Goal: Task Accomplishment & Management: Manage account settings

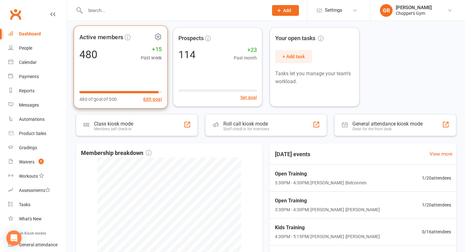
scroll to position [97, 0]
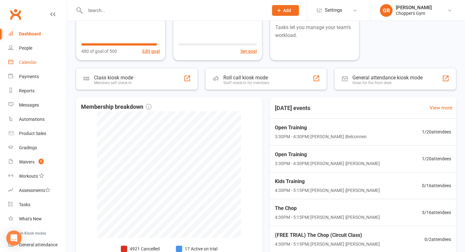
click at [42, 62] on link "Calendar" at bounding box center [37, 62] width 59 height 14
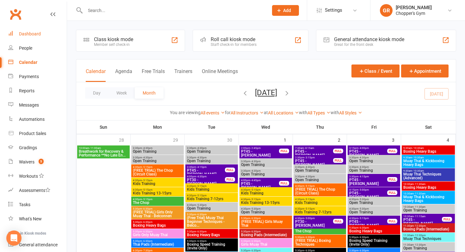
click at [36, 39] on link "Dashboard" at bounding box center [37, 34] width 59 height 14
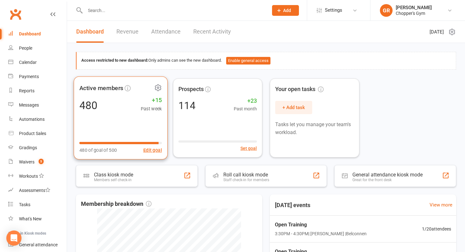
click at [143, 133] on div "Active members 480 +15 Past week 480 of goal of 500 Edit goal" at bounding box center [121, 117] width 94 height 83
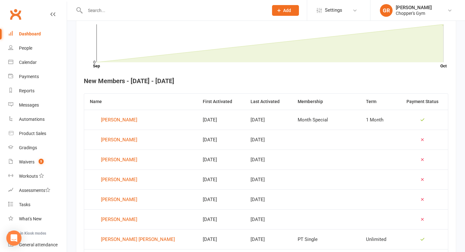
scroll to position [220, 0]
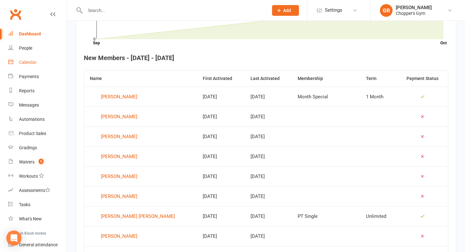
click at [44, 58] on link "Calendar" at bounding box center [37, 62] width 59 height 14
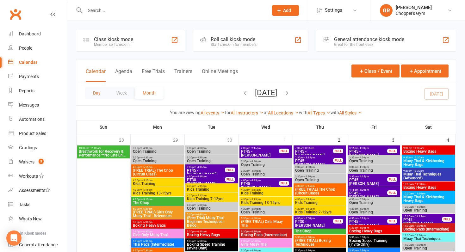
click at [100, 97] on button "Day" at bounding box center [96, 92] width 23 height 11
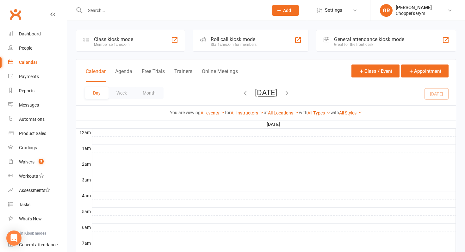
click at [434, 97] on div "Day Week Month [DATE] [DATE] Sun Mon Tue Wed Thu Fri Sat 28 29 30 01 02 03 04 0…" at bounding box center [266, 93] width 380 height 23
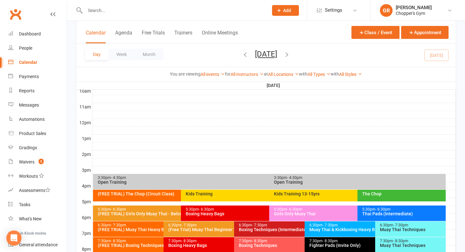
scroll to position [224, 0]
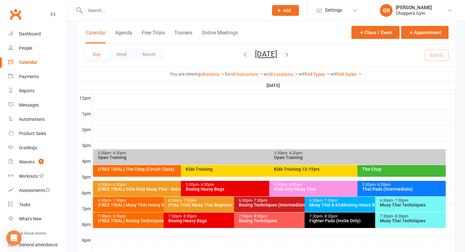
click at [361, 182] on div "5:30pm - 6:30pm Thai Pads (Intermediate)" at bounding box center [402, 189] width 88 height 16
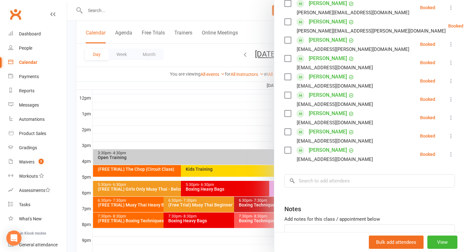
scroll to position [140, 0]
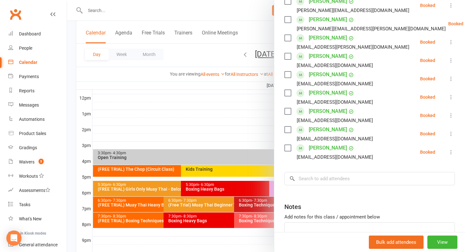
click at [231, 137] on div at bounding box center [266, 126] width 398 height 252
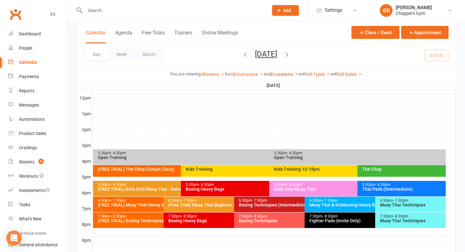
click at [282, 74] on link "All Locations" at bounding box center [283, 74] width 31 height 5
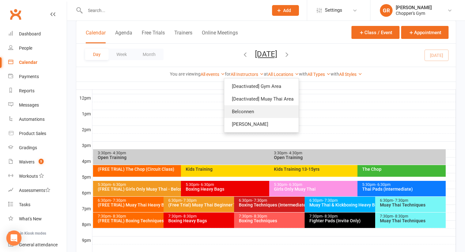
click at [270, 108] on link "Belconnen" at bounding box center [261, 111] width 74 height 13
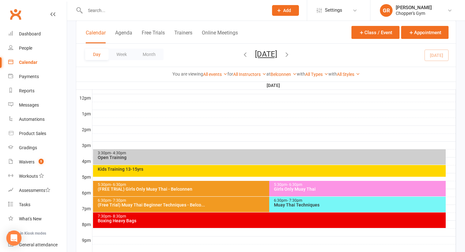
click at [282, 188] on div "Girls Only Muay Thai" at bounding box center [359, 189] width 171 height 4
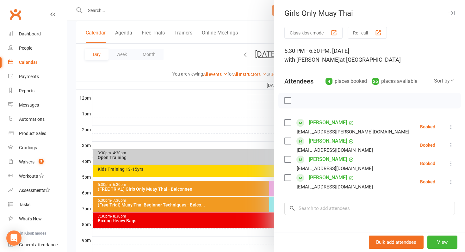
click at [236, 160] on div at bounding box center [266, 126] width 398 height 252
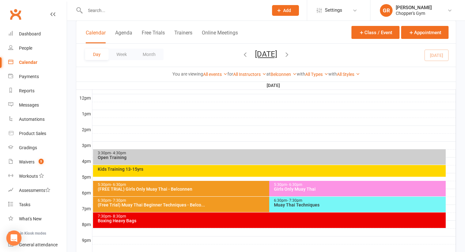
click at [229, 156] on div "Open Training" at bounding box center [270, 157] width 347 height 4
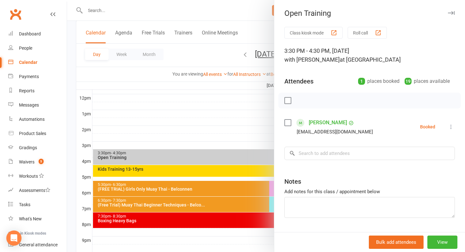
click at [229, 156] on div at bounding box center [266, 126] width 398 height 252
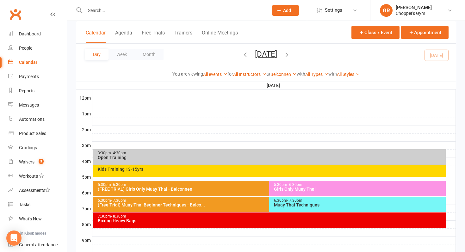
click at [235, 174] on div "Kids Training 13-15yrs" at bounding box center [269, 171] width 353 height 12
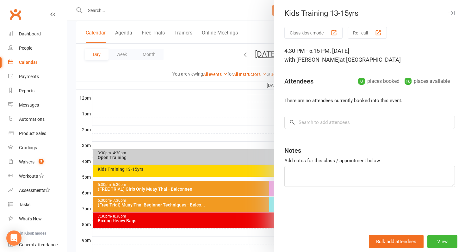
click at [235, 174] on div at bounding box center [266, 126] width 398 height 252
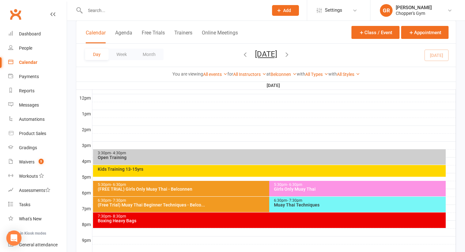
click at [247, 187] on div "(FREE TRIAL) Girls Only Muay Thai - Belconnen" at bounding box center [267, 189] width 341 height 4
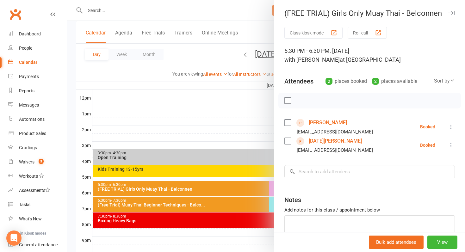
click at [247, 187] on div at bounding box center [266, 126] width 398 height 252
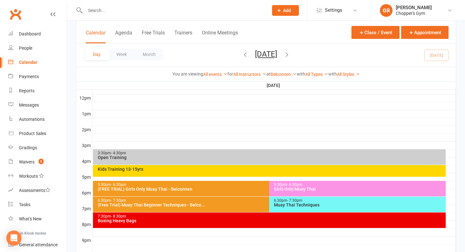
click at [257, 206] on div "(Free Trial) Muay Thai Beginner Techniques - Belco..." at bounding box center [267, 205] width 341 height 4
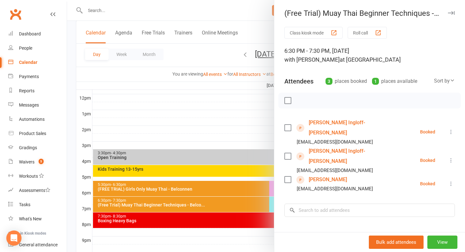
click at [257, 206] on div at bounding box center [266, 126] width 398 height 252
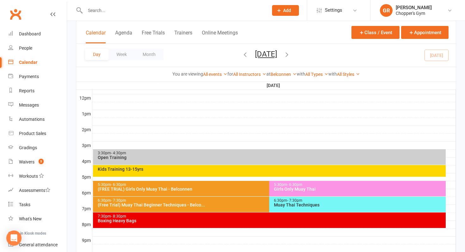
click at [255, 192] on div "5:30pm - 6:30pm (FREE TRIAL) Girls Only Muay Thai - Belconnen" at bounding box center [266, 189] width 347 height 16
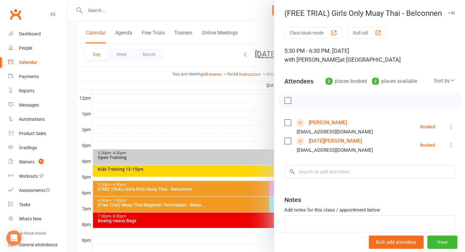
click at [255, 192] on div at bounding box center [266, 126] width 398 height 252
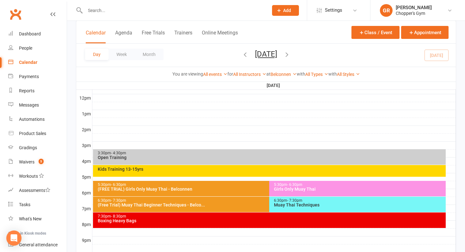
click at [255, 202] on div "6:30pm - 7:30pm" at bounding box center [267, 201] width 341 height 4
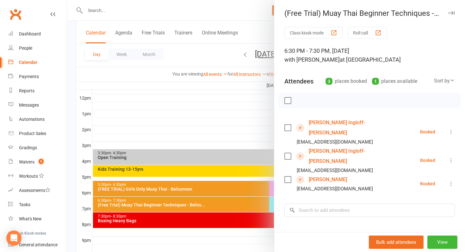
click at [197, 59] on div at bounding box center [266, 126] width 398 height 252
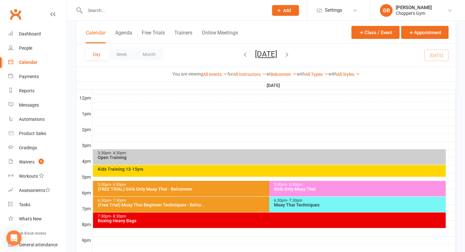
click at [291, 58] on icon "button" at bounding box center [287, 54] width 7 height 7
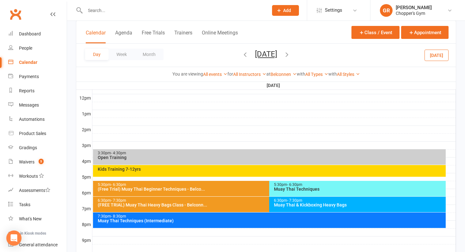
click at [298, 224] on div "7:30pm - 8:30pm Muay Thai Techniques (Intermediate)" at bounding box center [269, 221] width 353 height 16
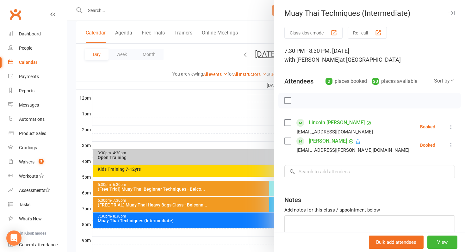
click at [179, 61] on div at bounding box center [266, 126] width 398 height 252
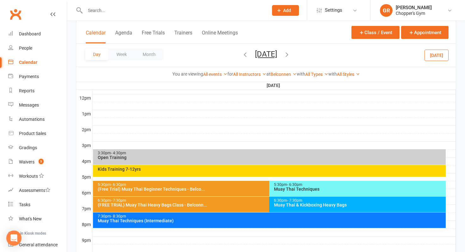
click at [99, 51] on button "Day" at bounding box center [96, 54] width 23 height 11
click at [436, 54] on button "[DATE]" at bounding box center [437, 54] width 24 height 11
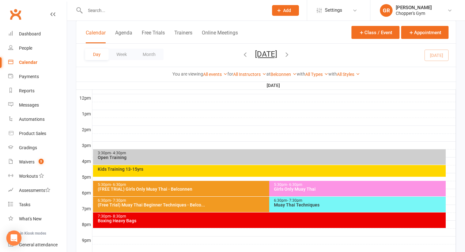
click at [247, 188] on div "(FREE TRIAL) Girls Only Muay Thai - Belconnen" at bounding box center [267, 189] width 341 height 4
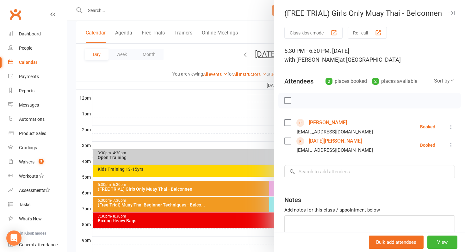
click at [247, 188] on div at bounding box center [266, 126] width 398 height 252
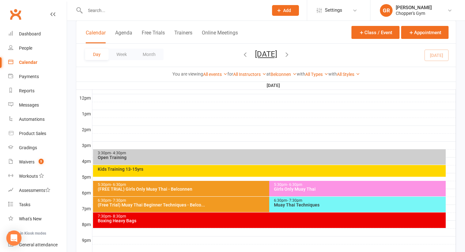
click at [289, 188] on div "Girls Only Muay Thai" at bounding box center [359, 189] width 171 height 4
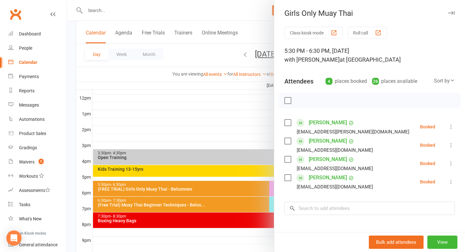
click at [209, 167] on div at bounding box center [266, 126] width 398 height 252
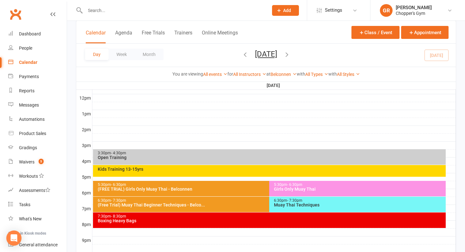
click at [208, 169] on div "Kids Training 13-15yrs" at bounding box center [270, 169] width 347 height 4
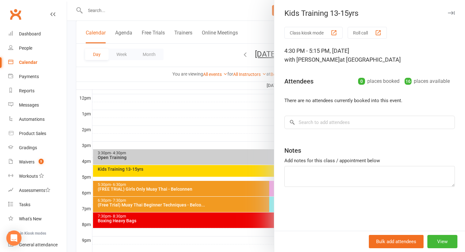
click at [206, 160] on div at bounding box center [266, 126] width 398 height 252
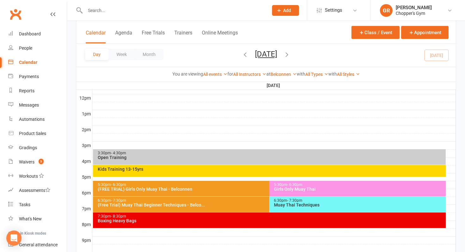
click at [195, 159] on div "Open Training" at bounding box center [270, 157] width 347 height 4
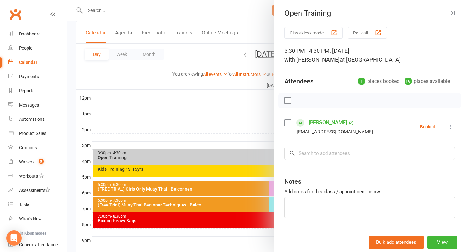
click at [72, 54] on div at bounding box center [266, 126] width 398 height 252
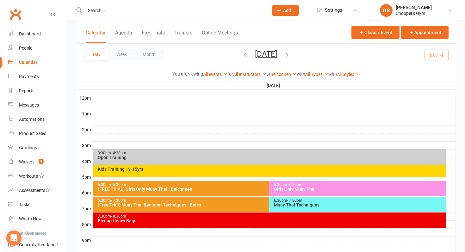
click at [72, 54] on div "Class kiosk mode Member self check-in Roll call kiosk mode Staff check-in for m…" at bounding box center [266, 45] width 398 height 497
click at [94, 10] on input "text" at bounding box center [173, 10] width 181 height 9
click at [166, 172] on div "Kids Training 13-15yrs" at bounding box center [269, 171] width 353 height 12
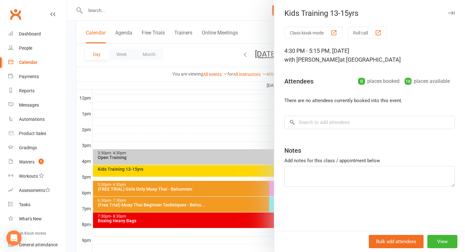
click at [72, 167] on div at bounding box center [266, 126] width 398 height 252
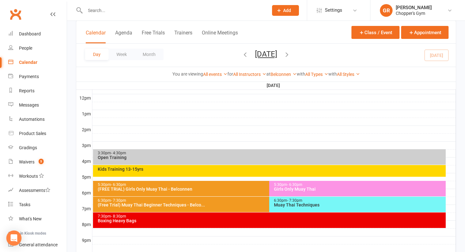
click at [73, 167] on div "Class kiosk mode Member self check-in Roll call kiosk mode Staff check-in for m…" at bounding box center [266, 45] width 398 height 497
click at [76, 170] on div "3:30pm - 4:30pm Open Training Kids Training 13-15yrs 5:30pm - 6:30pm (FREE TRIA…" at bounding box center [266, 90] width 380 height 388
click at [111, 159] on div "Open Training" at bounding box center [270, 157] width 347 height 4
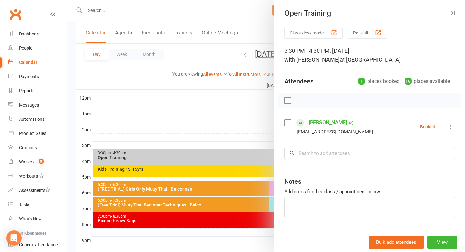
click at [140, 172] on div at bounding box center [266, 126] width 398 height 252
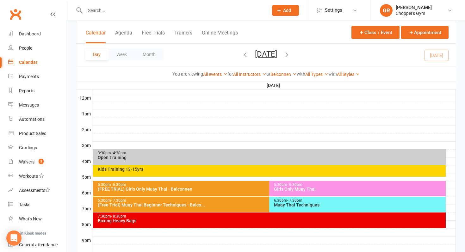
click at [140, 172] on div "Kids Training 13-15yrs" at bounding box center [269, 171] width 353 height 12
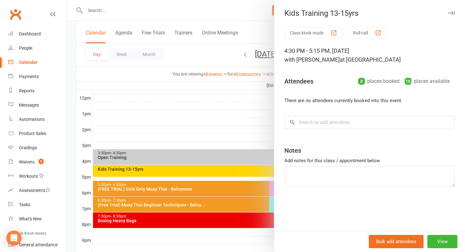
click at [167, 179] on div at bounding box center [266, 126] width 398 height 252
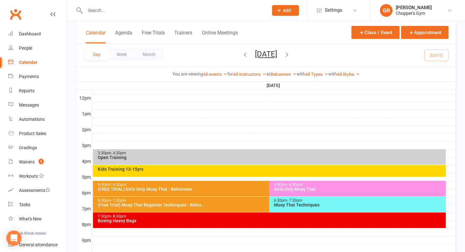
click at [188, 191] on div "(FREE TRIAL) Girls Only Muay Thai - Belconnen" at bounding box center [267, 189] width 341 height 4
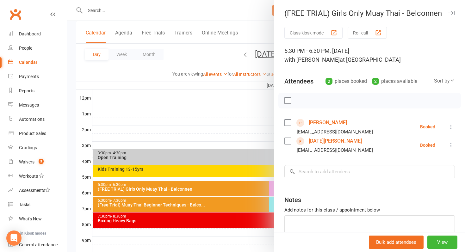
click at [189, 191] on div at bounding box center [266, 126] width 398 height 252
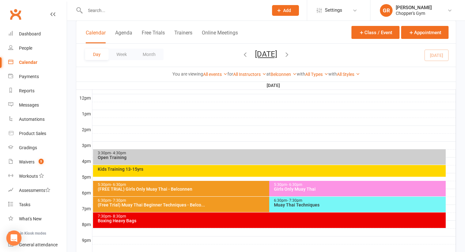
click at [285, 197] on div "6:30pm - 7:30pm Muay Thai Techniques" at bounding box center [357, 205] width 177 height 16
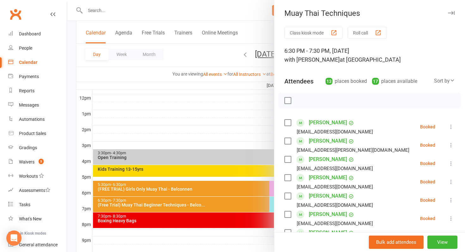
click at [258, 203] on div at bounding box center [266, 126] width 398 height 252
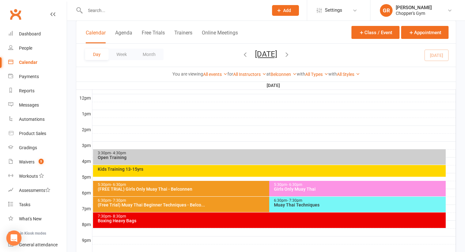
click at [287, 203] on div "Muay Thai Techniques" at bounding box center [359, 205] width 171 height 4
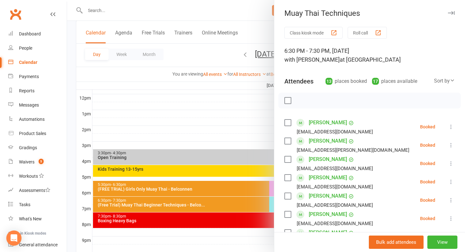
click at [250, 204] on div at bounding box center [266, 126] width 398 height 252
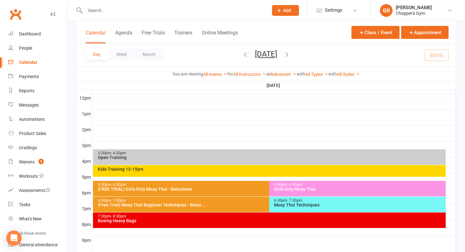
click at [250, 204] on div "(Free Trial) Muay Thai Beginner Techniques - Belco..." at bounding box center [267, 205] width 341 height 4
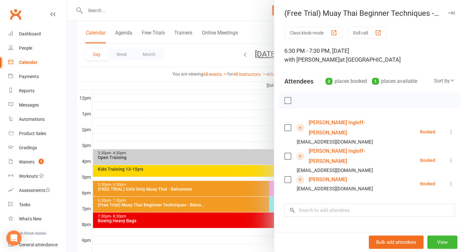
click at [250, 204] on div at bounding box center [266, 126] width 398 height 252
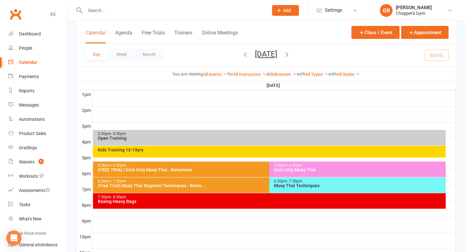
scroll to position [253, 0]
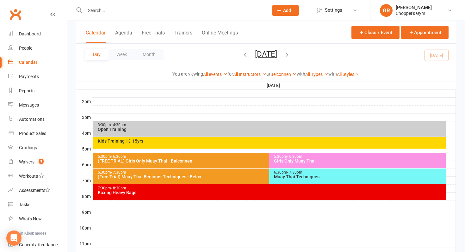
click at [249, 194] on div "Boxing Heavy Bags" at bounding box center [270, 193] width 347 height 4
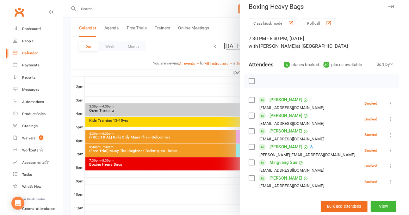
scroll to position [0, 0]
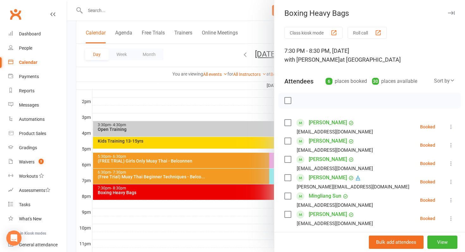
click at [176, 62] on div at bounding box center [266, 126] width 398 height 252
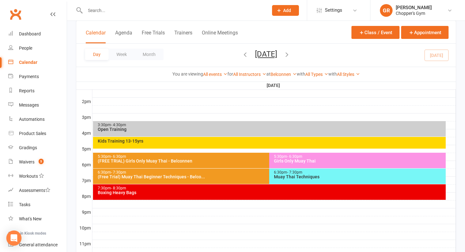
click at [171, 127] on div "Open Training" at bounding box center [270, 129] width 347 height 4
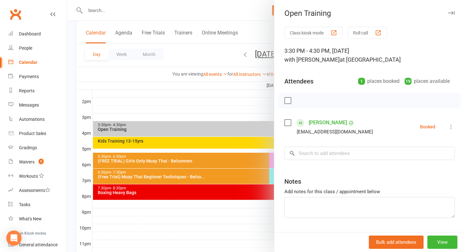
click at [450, 126] on icon at bounding box center [451, 127] width 6 height 6
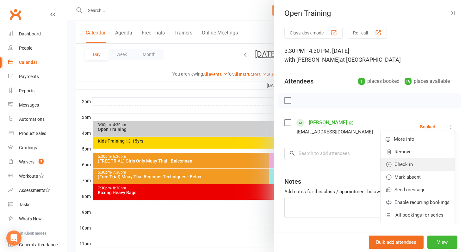
click at [417, 162] on link "Check in" at bounding box center [418, 164] width 74 height 13
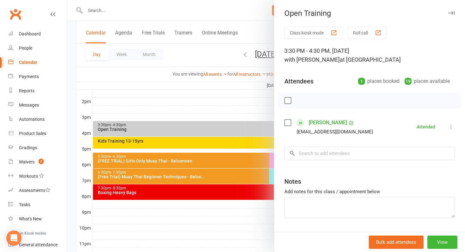
click at [134, 71] on div at bounding box center [266, 126] width 398 height 252
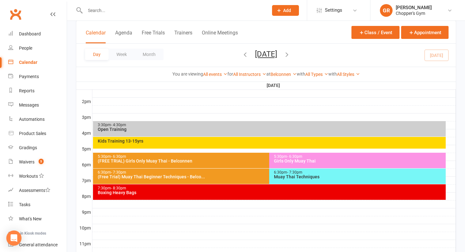
click at [72, 87] on div "Class kiosk mode Member self check-in Roll call kiosk mode Staff check-in for m…" at bounding box center [266, 16] width 398 height 497
click at [256, 54] on button "[DATE]" at bounding box center [266, 54] width 22 height 9
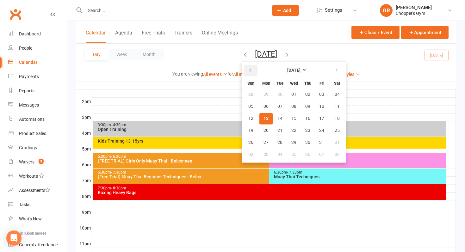
click at [248, 71] on icon "button" at bounding box center [250, 70] width 4 height 5
click at [278, 144] on span "30" at bounding box center [280, 142] width 5 height 5
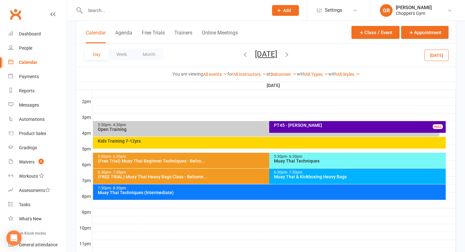
click at [247, 144] on div "Kids Training 7-12yrs" at bounding box center [269, 143] width 353 height 12
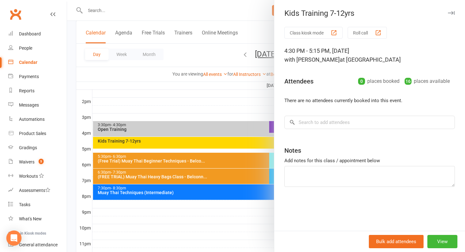
click at [260, 41] on div at bounding box center [266, 126] width 398 height 252
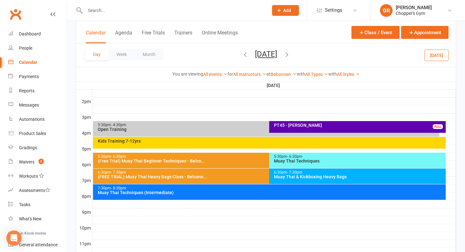
click at [291, 54] on icon "button" at bounding box center [287, 54] width 7 height 7
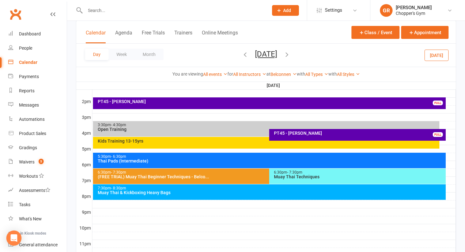
click at [232, 141] on div "Kids Training 13-15yrs" at bounding box center [267, 141] width 341 height 4
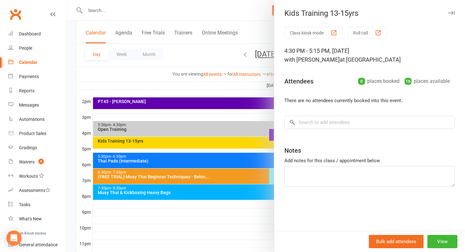
click at [232, 68] on div at bounding box center [266, 126] width 398 height 252
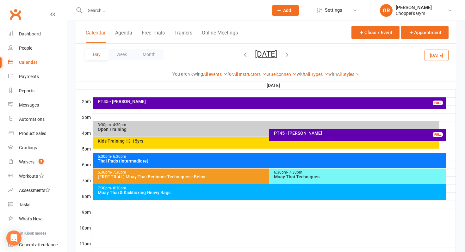
click at [255, 57] on button "[DATE]" at bounding box center [266, 54] width 22 height 9
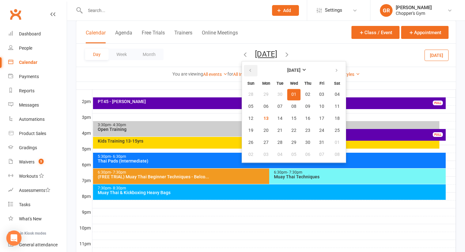
click at [244, 73] on button "button" at bounding box center [251, 70] width 14 height 11
click at [319, 130] on span "26" at bounding box center [321, 130] width 5 height 5
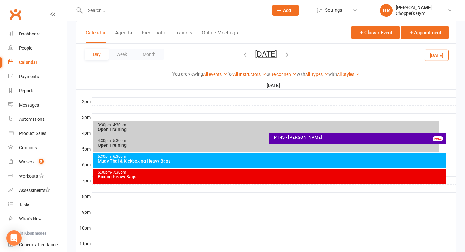
click at [242, 53] on icon "button" at bounding box center [245, 54] width 7 height 7
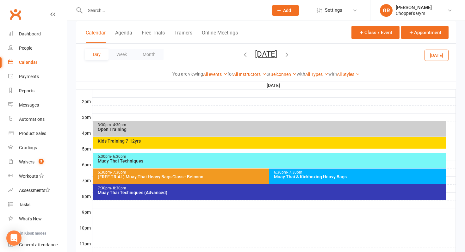
click at [200, 142] on div "Kids Training 7-12yrs" at bounding box center [270, 141] width 347 height 4
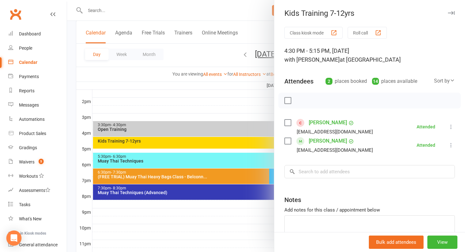
click at [205, 61] on div at bounding box center [266, 126] width 398 height 252
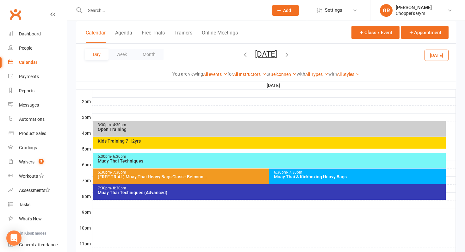
click at [242, 53] on icon "button" at bounding box center [245, 54] width 7 height 7
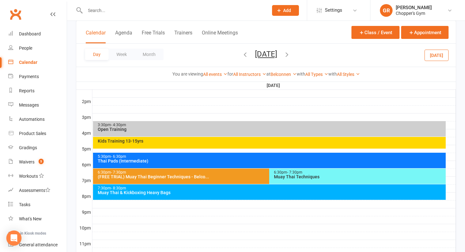
click at [214, 143] on div "Kids Training 13-15yrs" at bounding box center [270, 141] width 347 height 4
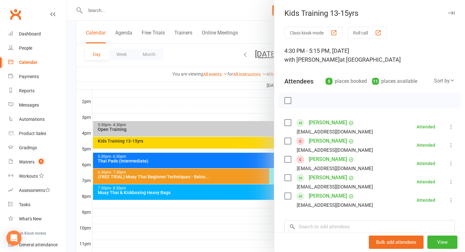
click at [185, 58] on div at bounding box center [266, 126] width 398 height 252
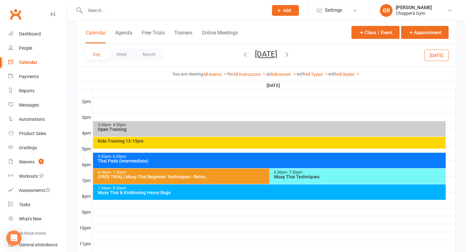
click at [443, 54] on button "[DATE]" at bounding box center [437, 54] width 24 height 11
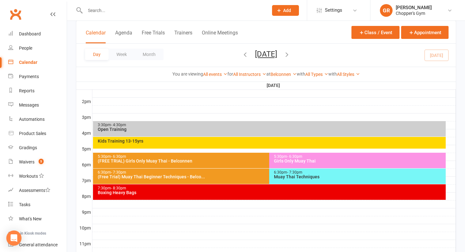
click at [316, 142] on div "Kids Training 13-15yrs" at bounding box center [270, 141] width 347 height 4
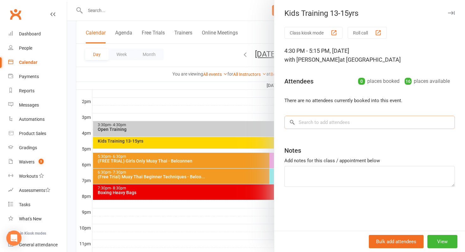
click at [305, 122] on input "search" at bounding box center [370, 122] width 171 height 13
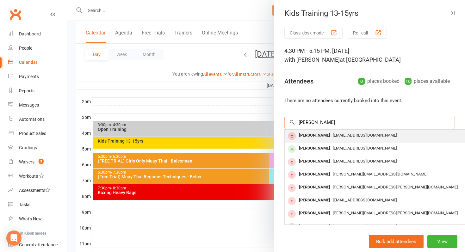
type input "[PERSON_NAME]"
click at [337, 134] on span "[EMAIL_ADDRESS][DOMAIN_NAME]" at bounding box center [365, 135] width 64 height 5
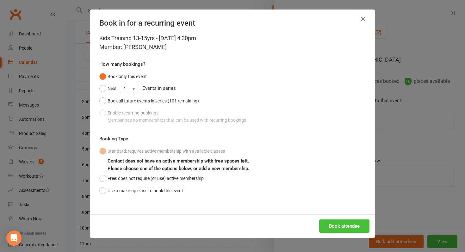
click at [344, 224] on button "Book attendee" at bounding box center [344, 226] width 50 height 13
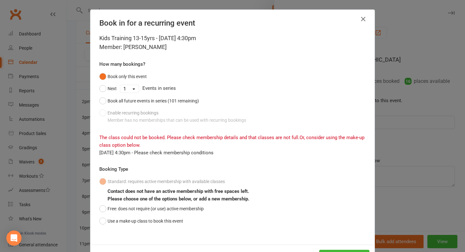
click at [364, 21] on icon "button" at bounding box center [364, 19] width 8 height 8
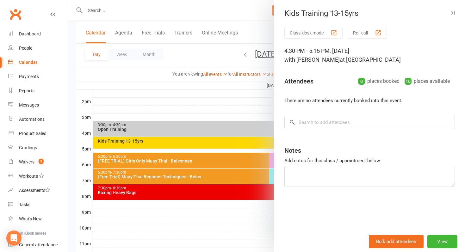
click at [254, 30] on div at bounding box center [266, 126] width 398 height 252
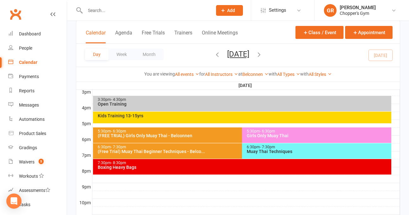
scroll to position [286, 0]
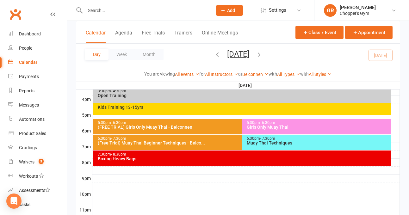
click at [263, 57] on icon "button" at bounding box center [259, 54] width 7 height 7
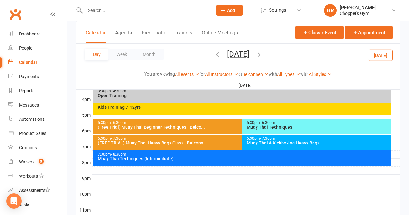
click at [263, 57] on icon "button" at bounding box center [259, 54] width 7 height 7
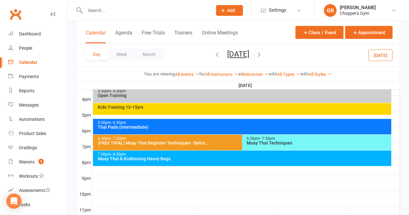
click at [214, 53] on icon "button" at bounding box center [217, 54] width 7 height 7
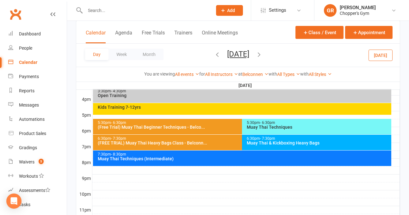
click at [221, 53] on span "[DATE] [DATE] Sun Mon Tue Wed Thu Fri Sat 31 01 02 03 04 05 06 07 08 09 10 11 1…" at bounding box center [238, 55] width 35 height 11
click at [214, 57] on icon "button" at bounding box center [217, 54] width 7 height 7
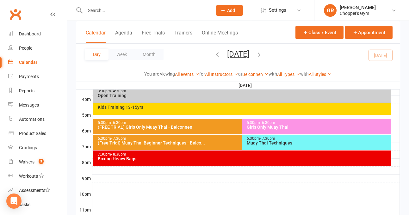
click at [160, 112] on div "Kids Training 13-15yrs" at bounding box center [242, 109] width 298 height 12
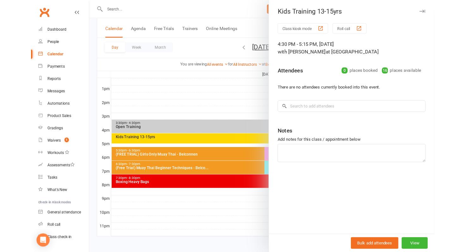
scroll to position [274, 0]
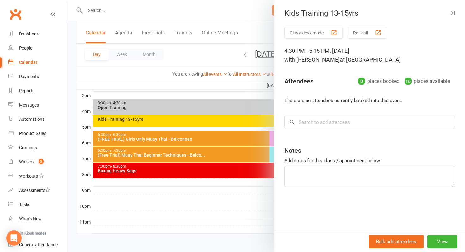
click at [220, 123] on div at bounding box center [266, 126] width 398 height 252
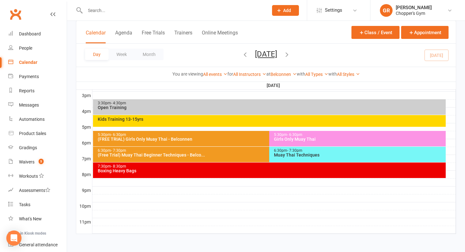
click at [219, 119] on div "Kids Training 13-15yrs" at bounding box center [270, 119] width 347 height 4
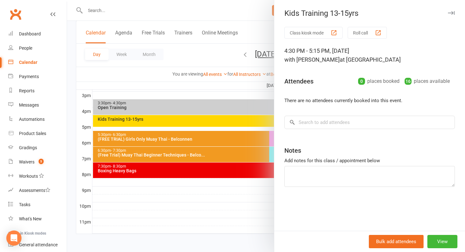
click at [232, 96] on div at bounding box center [266, 126] width 398 height 252
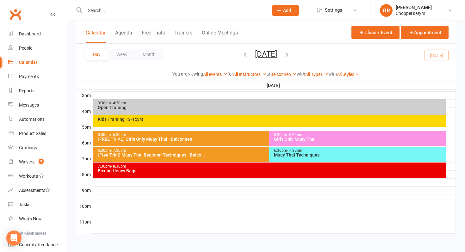
click at [437, 53] on div "Day Week Month [DATE] [DATE] Sun Mon Tue Wed Thu Fri Sat 31 01 02 03 04 05 06 0…" at bounding box center [266, 55] width 380 height 23
click at [237, 119] on div "Kids Training 13-15yrs" at bounding box center [270, 119] width 347 height 4
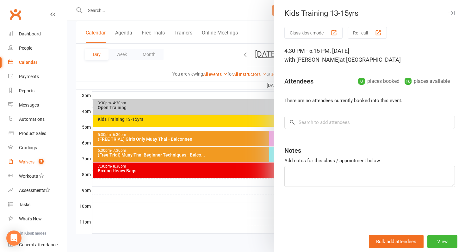
click at [35, 160] on link "Waivers 5" at bounding box center [37, 162] width 59 height 14
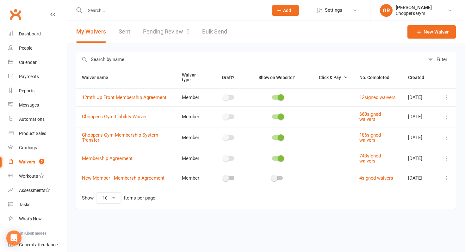
click at [162, 30] on link "Pending Review 5" at bounding box center [166, 32] width 47 height 22
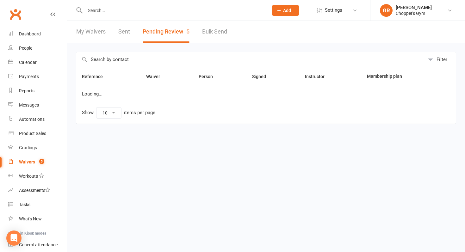
select select "50"
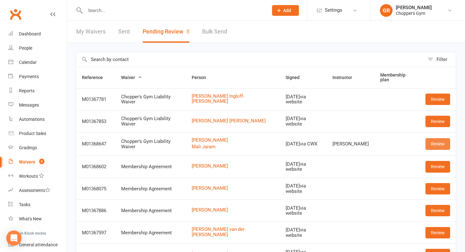
click at [437, 141] on link "Review" at bounding box center [438, 143] width 25 height 11
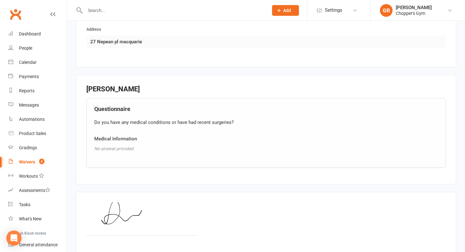
scroll to position [668, 0]
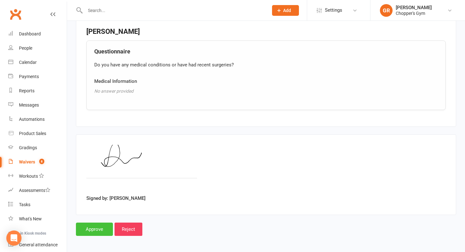
click at [96, 233] on input "Approve" at bounding box center [94, 229] width 37 height 13
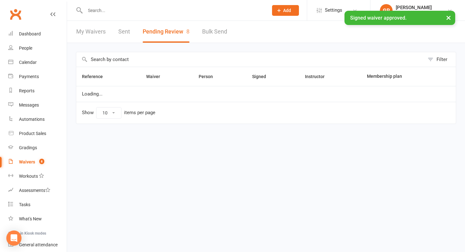
select select "50"
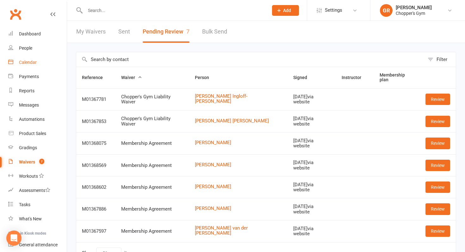
click at [33, 62] on div "Calendar" at bounding box center [28, 62] width 18 height 5
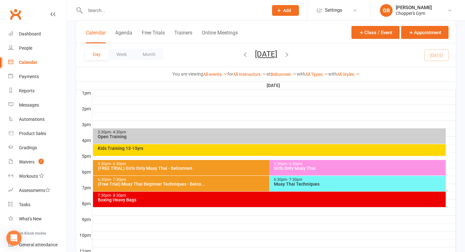
scroll to position [274, 0]
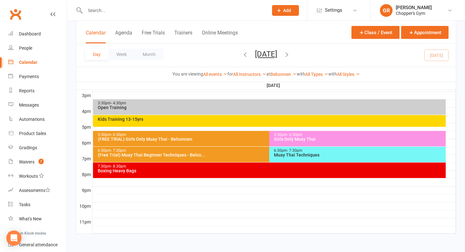
click at [240, 125] on div "Kids Training 13-15yrs" at bounding box center [269, 121] width 353 height 12
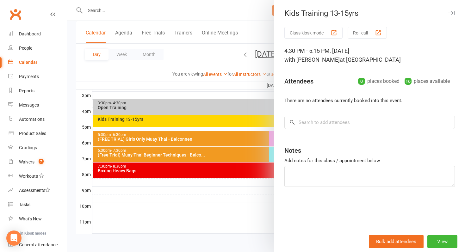
click at [335, 130] on div "Class kiosk mode Roll call 4:30 PM - 5:15 PM, [DATE] with [PERSON_NAME] at [GEO…" at bounding box center [369, 129] width 191 height 204
click at [335, 129] on input "search" at bounding box center [370, 122] width 171 height 13
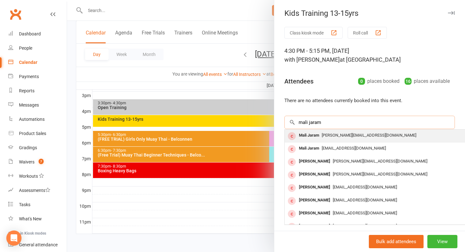
type input "mali jaram"
click at [356, 138] on span "[PERSON_NAME][EMAIL_ADDRESS][DOMAIN_NAME]" at bounding box center [369, 135] width 95 height 5
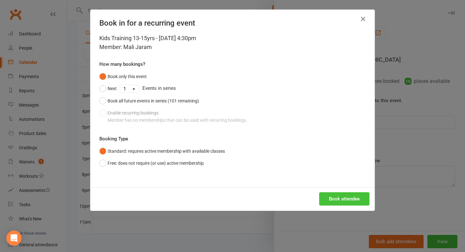
click at [356, 197] on button "Book attendee" at bounding box center [344, 198] width 50 height 13
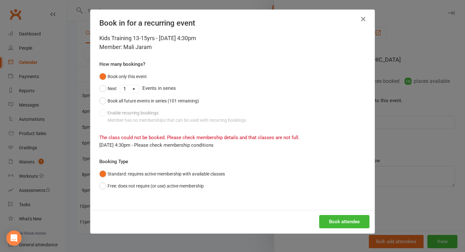
click at [364, 17] on icon "button" at bounding box center [364, 19] width 8 height 8
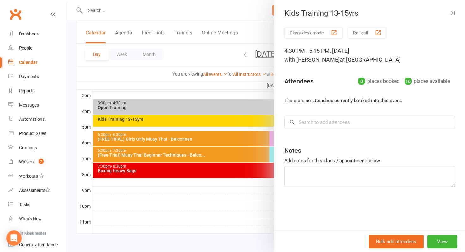
click at [169, 247] on div at bounding box center [266, 126] width 398 height 252
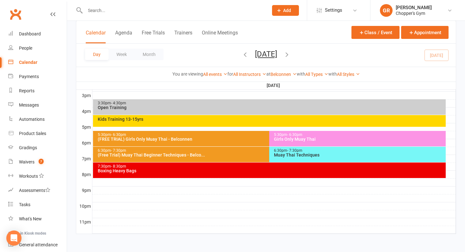
click at [255, 55] on button "[DATE]" at bounding box center [266, 54] width 22 height 9
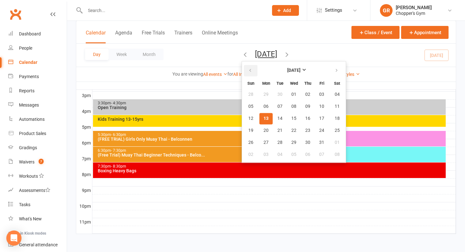
click at [244, 72] on button "button" at bounding box center [251, 70] width 14 height 11
click at [264, 141] on span "25" at bounding box center [266, 142] width 5 height 5
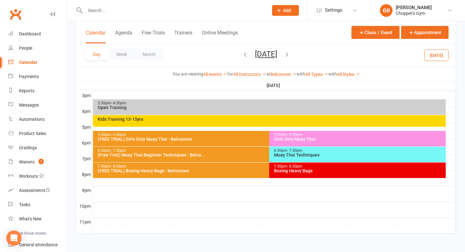
click at [253, 121] on div "Kids Training 13-15yrs" at bounding box center [270, 119] width 347 height 4
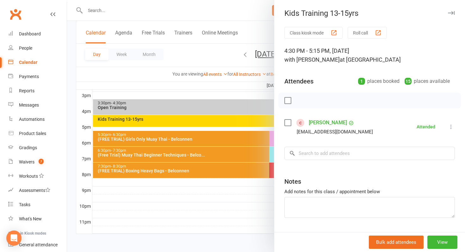
click at [247, 101] on div at bounding box center [266, 126] width 398 height 252
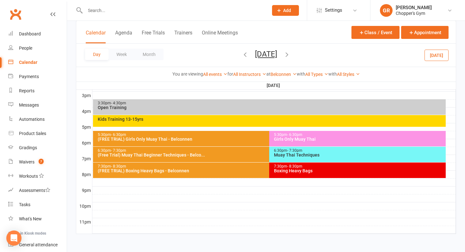
click at [255, 54] on button "[DATE]" at bounding box center [266, 54] width 22 height 9
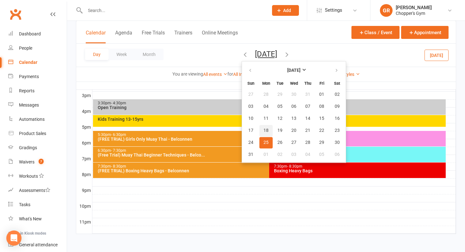
click at [264, 131] on span "18" at bounding box center [266, 130] width 5 height 5
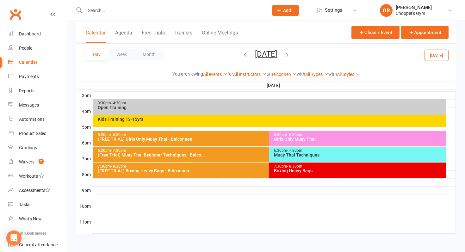
click at [250, 113] on div "3:30pm - 4:30pm Open Training" at bounding box center [269, 107] width 353 height 16
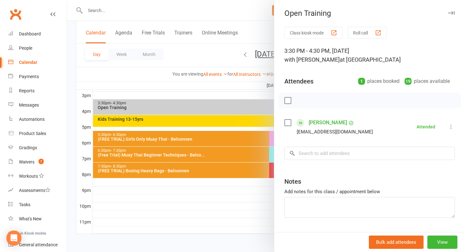
click at [248, 119] on div at bounding box center [266, 126] width 398 height 252
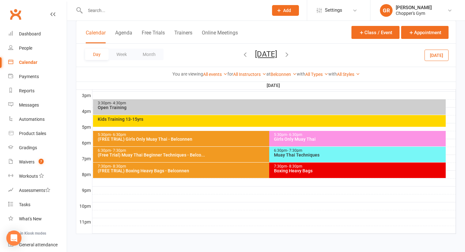
click at [248, 119] on div "Kids Training 13-15yrs" at bounding box center [270, 119] width 347 height 4
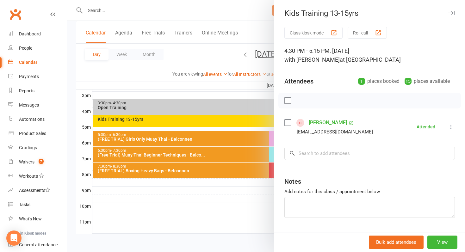
click at [248, 119] on div at bounding box center [266, 126] width 398 height 252
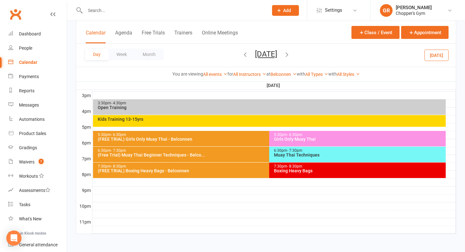
click at [255, 56] on button "[DATE]" at bounding box center [266, 54] width 22 height 9
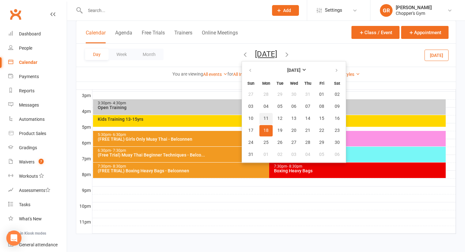
click at [264, 119] on span "11" at bounding box center [266, 118] width 5 height 5
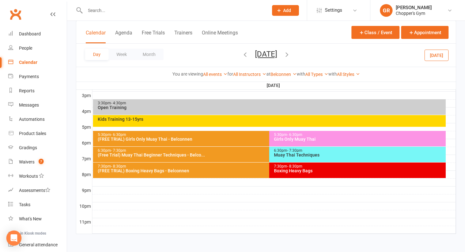
click at [255, 118] on div "Kids Training 13-15yrs" at bounding box center [270, 119] width 347 height 4
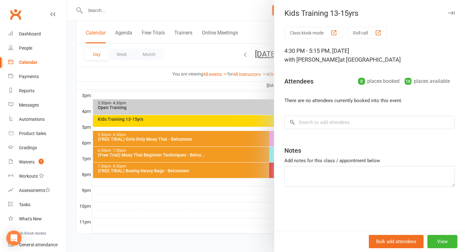
click at [255, 118] on div at bounding box center [266, 126] width 398 height 252
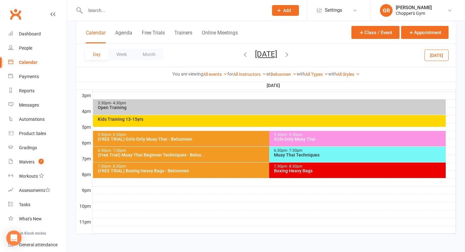
click at [265, 52] on button "[DATE]" at bounding box center [266, 54] width 22 height 9
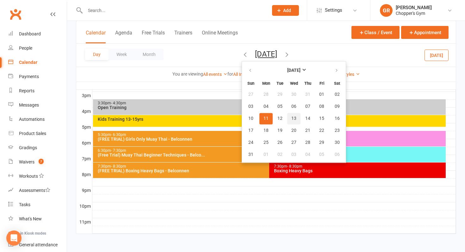
click at [291, 118] on span "13" at bounding box center [293, 118] width 5 height 5
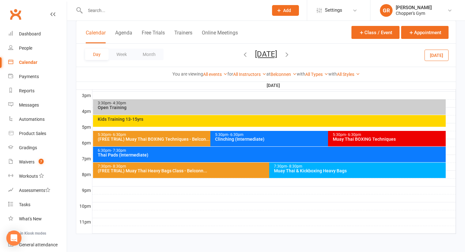
click at [266, 121] on div "Kids Training 13-15yrs" at bounding box center [269, 121] width 353 height 12
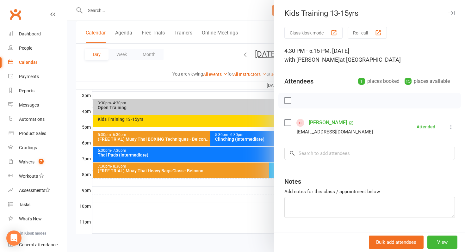
click at [257, 122] on div at bounding box center [266, 126] width 398 height 252
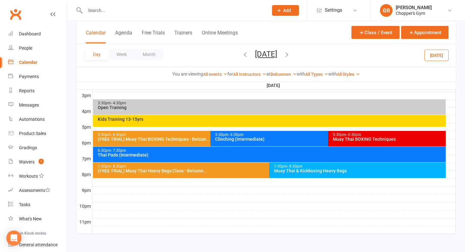
click at [276, 51] on button "[DATE]" at bounding box center [266, 54] width 22 height 9
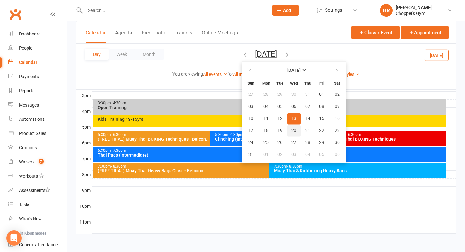
click at [287, 128] on button "20" at bounding box center [293, 130] width 13 height 11
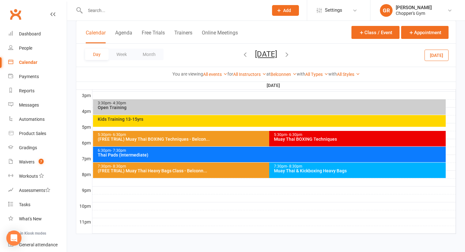
click at [255, 121] on div "Kids Training 13-15yrs" at bounding box center [270, 119] width 347 height 4
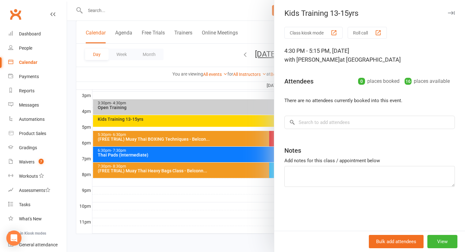
click at [235, 129] on div at bounding box center [266, 126] width 398 height 252
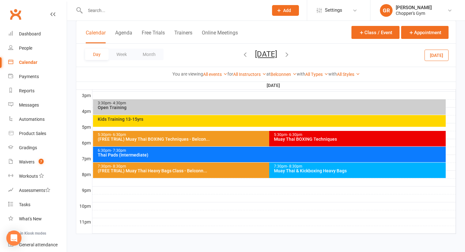
click at [255, 54] on button "[DATE]" at bounding box center [266, 54] width 22 height 9
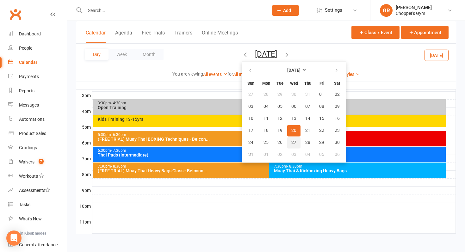
click at [287, 139] on button "27" at bounding box center [293, 142] width 13 height 11
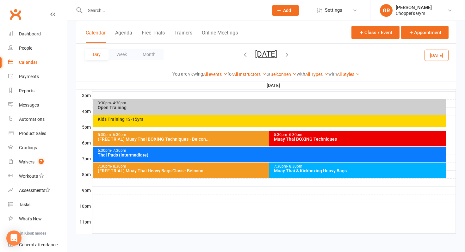
click at [256, 120] on div "Kids Training 13-15yrs" at bounding box center [270, 119] width 347 height 4
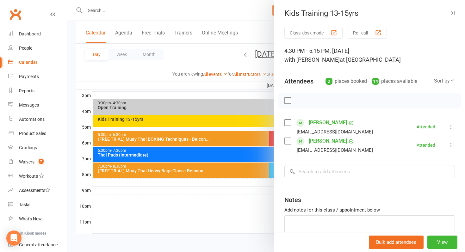
click at [255, 120] on div at bounding box center [266, 126] width 398 height 252
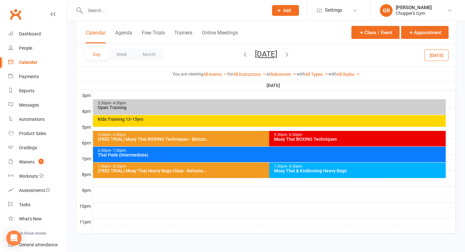
click at [260, 55] on button "[DATE]" at bounding box center [266, 54] width 22 height 9
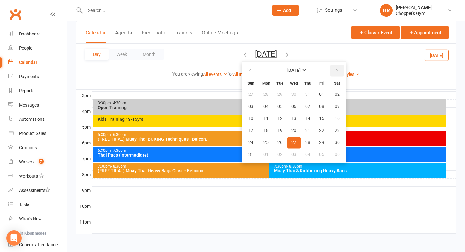
click at [335, 71] on icon "button" at bounding box center [337, 70] width 4 height 5
click at [291, 93] on span "03" at bounding box center [293, 94] width 5 height 5
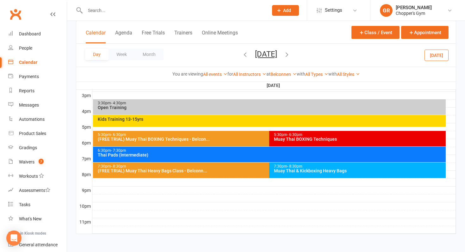
click at [249, 125] on div "Kids Training 13-15yrs" at bounding box center [269, 121] width 353 height 12
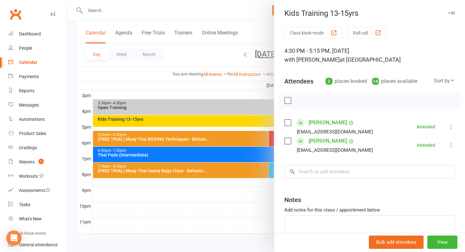
click at [249, 125] on div at bounding box center [266, 126] width 398 height 252
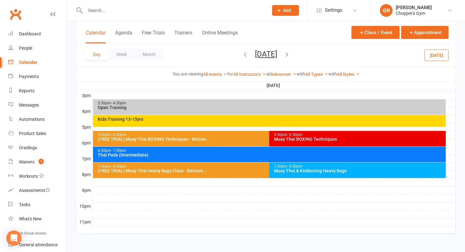
click at [242, 54] on icon "button" at bounding box center [245, 54] width 7 height 7
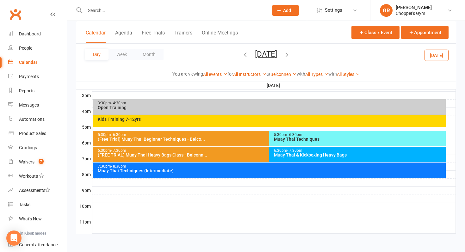
click at [439, 55] on button "[DATE]" at bounding box center [437, 54] width 24 height 11
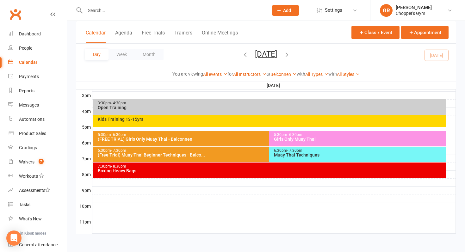
click at [440, 54] on div "Day Week Month [DATE] [DATE] Sun Mon Tue Wed Thu Fri Sat 31 01 02 03 04 05 06 0…" at bounding box center [266, 55] width 380 height 23
click at [268, 122] on div "Kids Training 13-15yrs" at bounding box center [269, 121] width 353 height 12
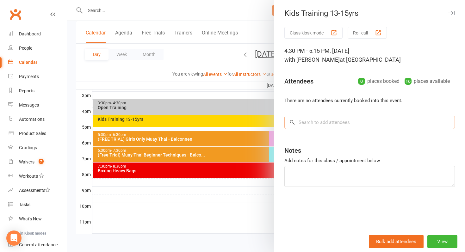
click at [311, 120] on input "search" at bounding box center [370, 122] width 171 height 13
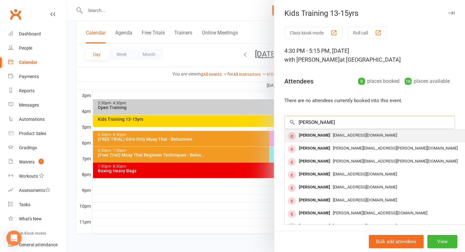
type input "[PERSON_NAME]"
click at [318, 140] on div "[PERSON_NAME]" at bounding box center [315, 135] width 36 height 9
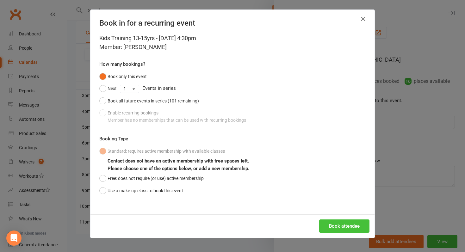
click at [333, 225] on button "Book attendee" at bounding box center [344, 226] width 50 height 13
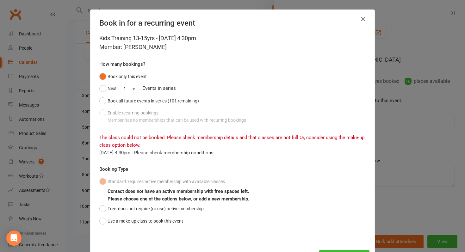
click at [362, 24] on button "button" at bounding box center [363, 19] width 10 height 10
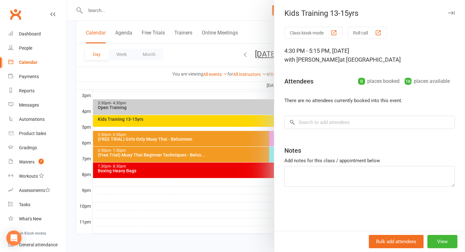
click at [103, 11] on div at bounding box center [266, 126] width 398 height 252
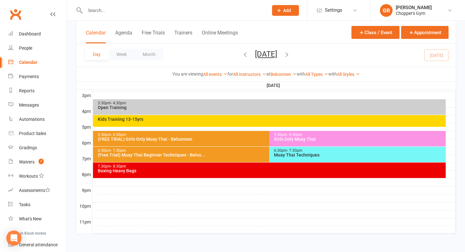
click at [103, 11] on input "text" at bounding box center [173, 10] width 181 height 9
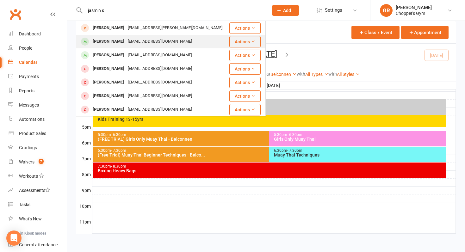
type input "jasmin s"
click at [106, 44] on div "[PERSON_NAME]" at bounding box center [108, 41] width 35 height 9
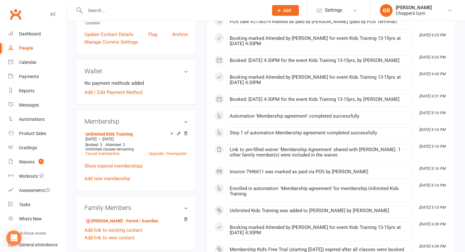
scroll to position [161, 0]
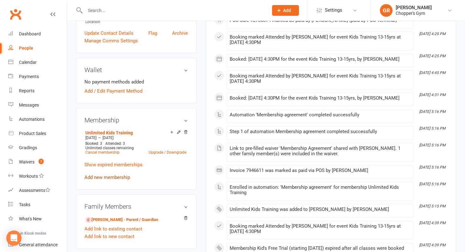
click at [118, 175] on link "Add new membership" at bounding box center [107, 178] width 46 height 6
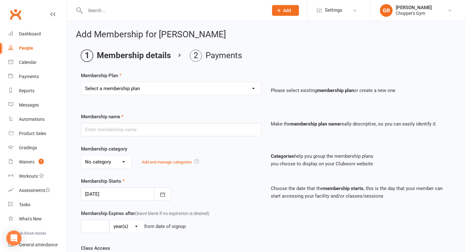
click at [147, 89] on select "Select a membership plan Create new Membership Plan Staff Membership Ongoing Un…" at bounding box center [171, 88] width 180 height 13
select select "7"
click at [81, 82] on select "Select a membership plan Create new Membership Plan Staff Membership Ongoing Un…" at bounding box center [171, 88] width 180 height 13
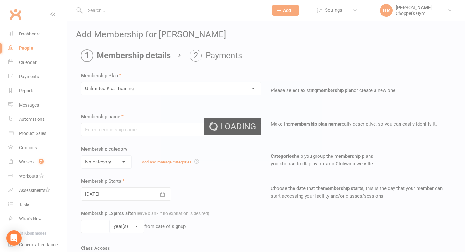
type input "Unlimited Kids Training"
select select "2"
type input "10"
select select "1"
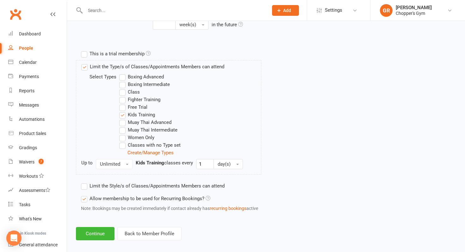
scroll to position [294, 0]
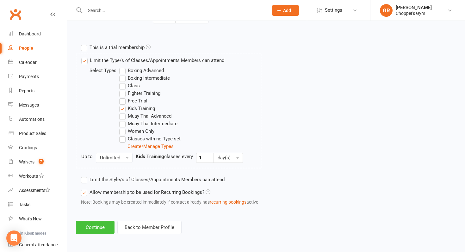
click at [84, 229] on button "Continue" at bounding box center [95, 227] width 39 height 13
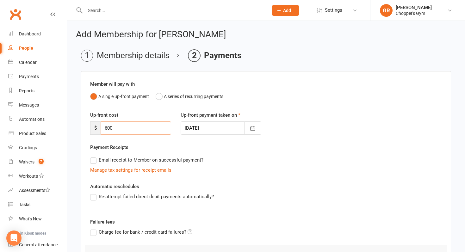
click at [127, 129] on input "600" at bounding box center [136, 128] width 71 height 13
type input "6"
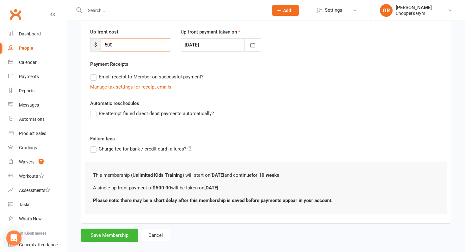
scroll to position [92, 0]
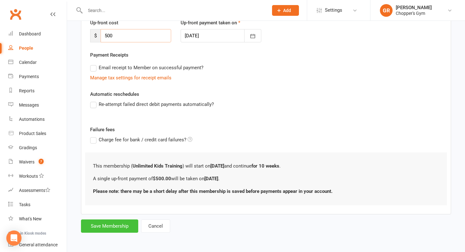
type input "500"
click at [108, 228] on button "Save Membership" at bounding box center [109, 226] width 57 height 13
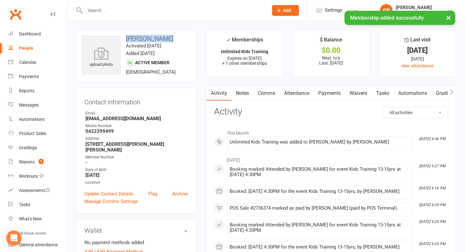
drag, startPoint x: 171, startPoint y: 36, endPoint x: 123, endPoint y: 39, distance: 47.9
click at [123, 39] on h3 "[PERSON_NAME]" at bounding box center [136, 38] width 110 height 7
copy h3 "[PERSON_NAME]"
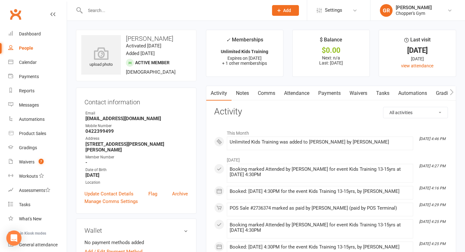
click at [112, 13] on input "text" at bounding box center [173, 10] width 181 height 9
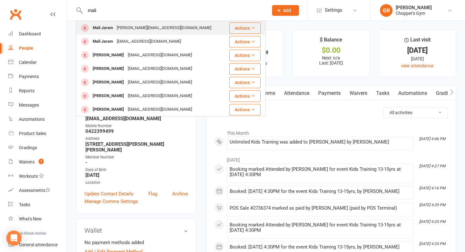
type input "mali"
click at [123, 26] on div "[PERSON_NAME][EMAIL_ADDRESS][DOMAIN_NAME]" at bounding box center [164, 27] width 98 height 9
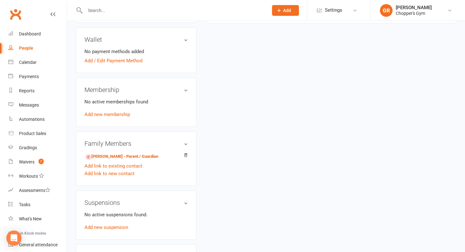
scroll to position [202, 0]
click at [109, 112] on link "Add new membership" at bounding box center [107, 115] width 46 height 6
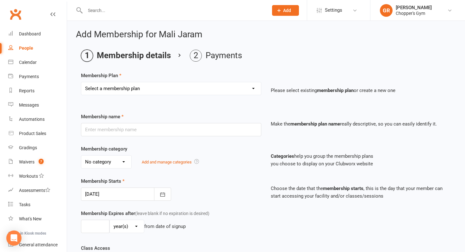
click at [116, 92] on select "Select a membership plan Create new Membership Plan Staff Membership Ongoing Un…" at bounding box center [171, 88] width 180 height 13
select select "8"
click at [81, 82] on select "Select a membership plan Create new Membership Plan Staff Membership Ongoing Un…" at bounding box center [171, 88] width 180 height 13
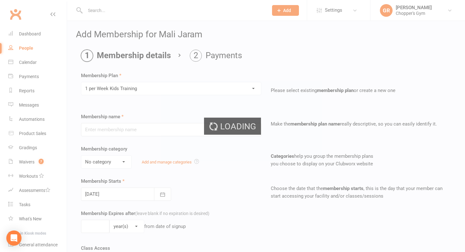
type input "1 per Week Kids Training"
select select "2"
type input "10"
select select "1"
type input "1"
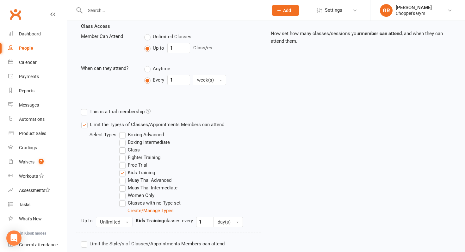
scroll to position [303, 0]
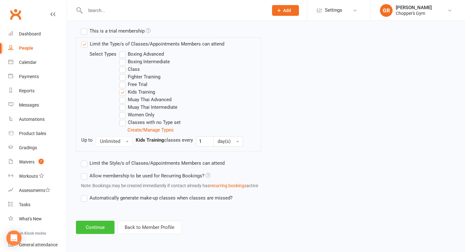
click at [97, 227] on button "Continue" at bounding box center [95, 227] width 39 height 13
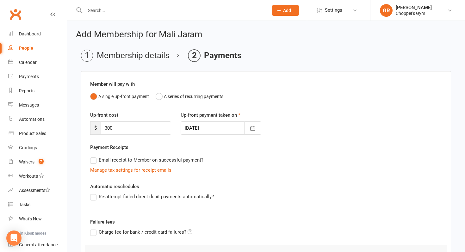
scroll to position [92, 0]
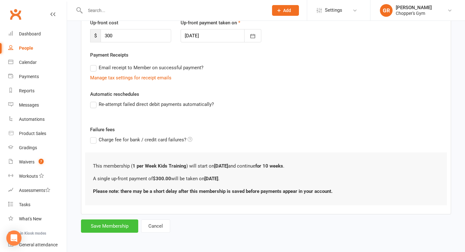
click at [103, 221] on button "Save Membership" at bounding box center [109, 226] width 57 height 13
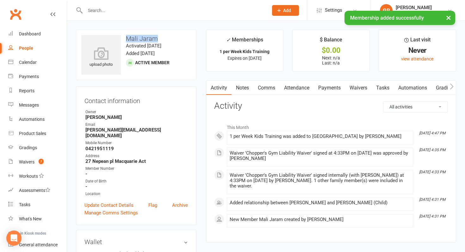
drag, startPoint x: 160, startPoint y: 36, endPoint x: 124, endPoint y: 39, distance: 35.5
click at [124, 39] on h3 "Mali Jaram" at bounding box center [136, 38] width 110 height 7
copy h3 "Mali Jaram"
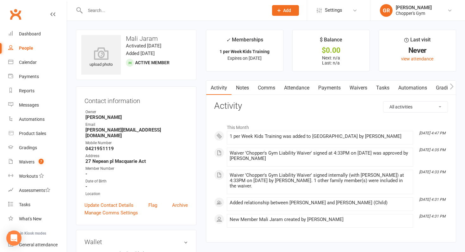
click at [114, 10] on input "text" at bounding box center [173, 10] width 181 height 9
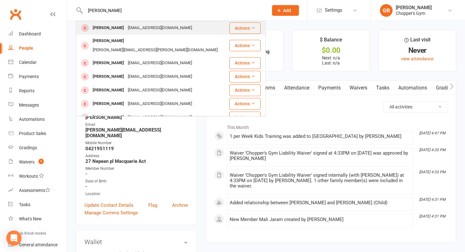
type input "[PERSON_NAME]"
click at [110, 29] on div "[PERSON_NAME]" at bounding box center [108, 27] width 35 height 9
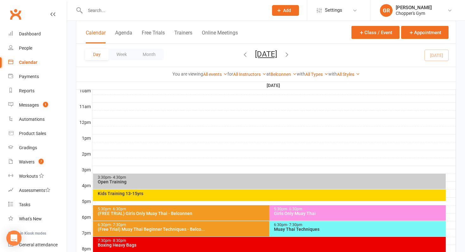
scroll to position [201, 0]
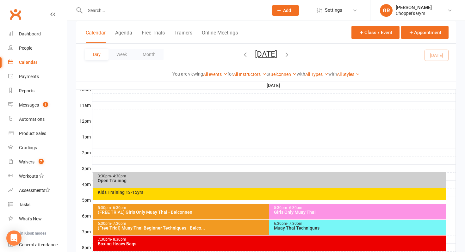
click at [273, 196] on div "Kids Training 13-15yrs" at bounding box center [269, 194] width 353 height 12
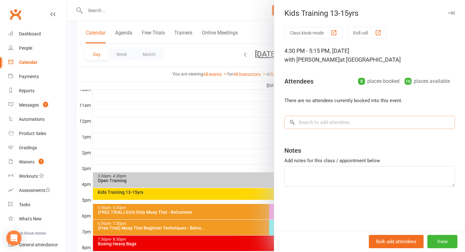
click at [332, 123] on input "search" at bounding box center [370, 122] width 171 height 13
paste input "[PERSON_NAME]"
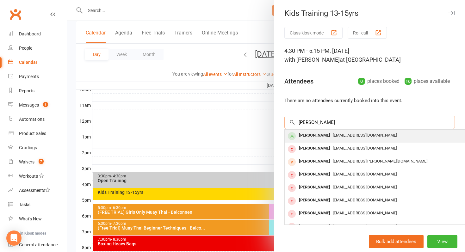
type input "[PERSON_NAME]"
click at [323, 135] on div "[PERSON_NAME]" at bounding box center [315, 135] width 36 height 9
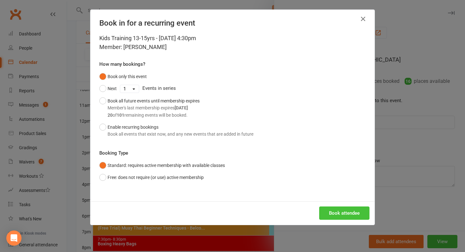
click at [337, 213] on button "Book attendee" at bounding box center [344, 213] width 50 height 13
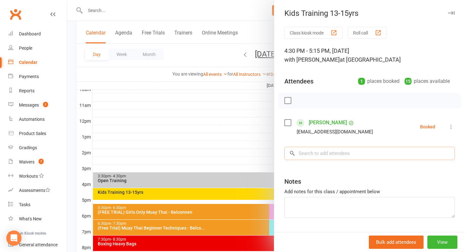
click at [314, 150] on input "search" at bounding box center [370, 153] width 171 height 13
paste input "Mali Jaram"
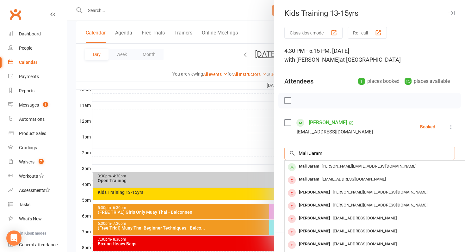
type input "Mali Jaram"
click at [308, 166] on div "Mali Jaram" at bounding box center [309, 166] width 25 height 9
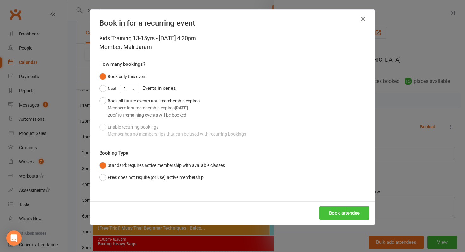
click at [338, 207] on button "Book attendee" at bounding box center [344, 213] width 50 height 13
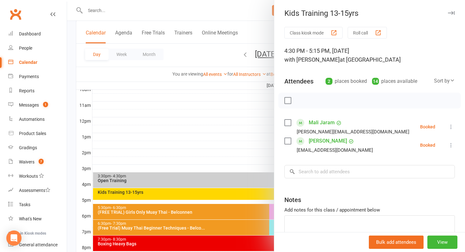
click at [243, 101] on div at bounding box center [266, 126] width 398 height 252
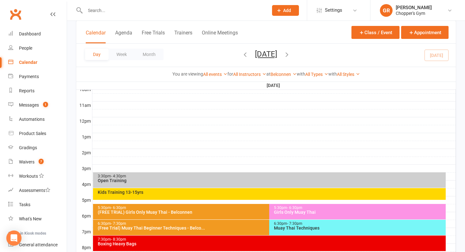
click at [255, 56] on button "[DATE]" at bounding box center [266, 54] width 22 height 9
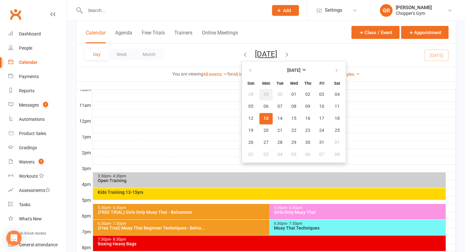
click at [260, 93] on button "29" at bounding box center [266, 94] width 13 height 11
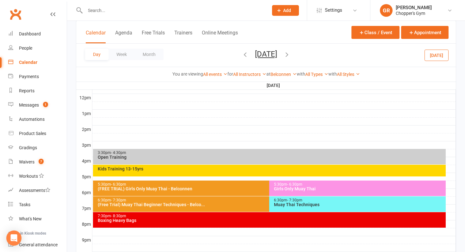
scroll to position [232, 0]
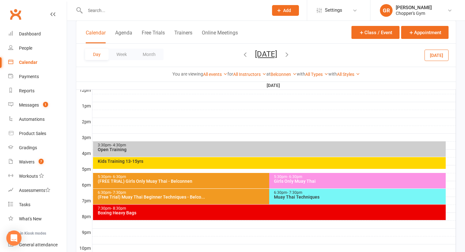
click at [231, 167] on div "Kids Training 13-15yrs" at bounding box center [269, 163] width 353 height 12
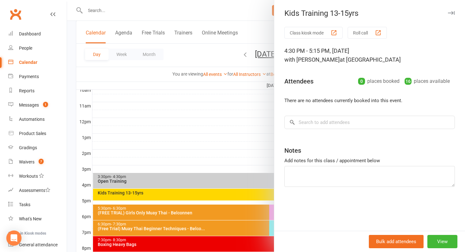
scroll to position [185, 0]
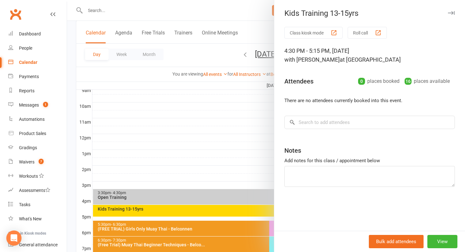
click at [243, 57] on div at bounding box center [266, 126] width 398 height 252
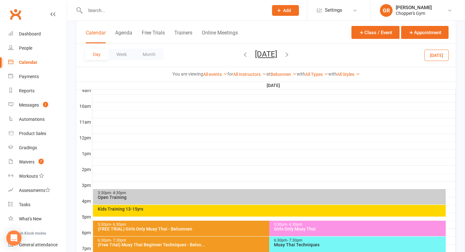
click at [255, 57] on button "Monday, Sep 29, 2025" at bounding box center [266, 54] width 22 height 9
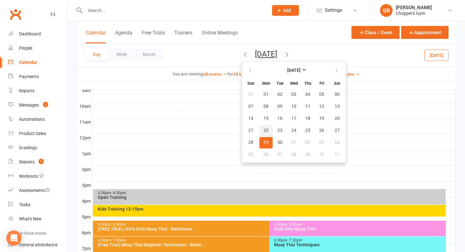
click at [260, 131] on button "22" at bounding box center [266, 130] width 13 height 11
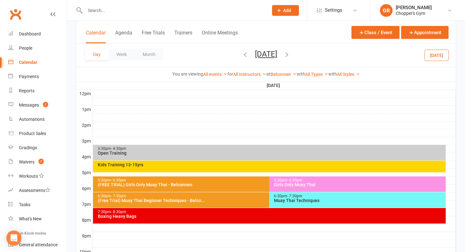
scroll to position [231, 0]
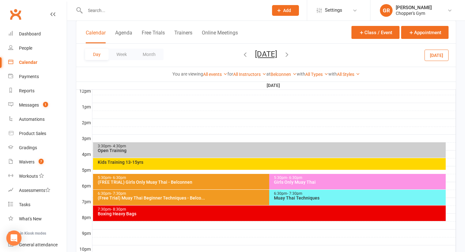
click at [226, 166] on div "Kids Training 13-15yrs" at bounding box center [269, 164] width 353 height 12
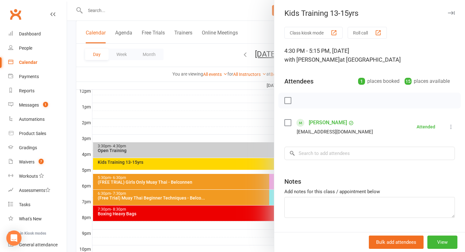
click at [242, 121] on div at bounding box center [266, 126] width 398 height 252
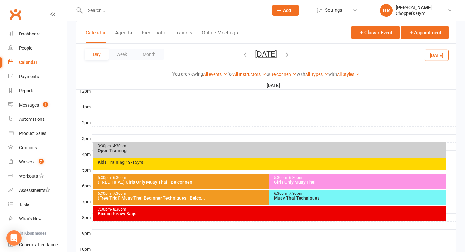
click at [255, 58] on button "Monday, Sep 22, 2025" at bounding box center [266, 54] width 22 height 9
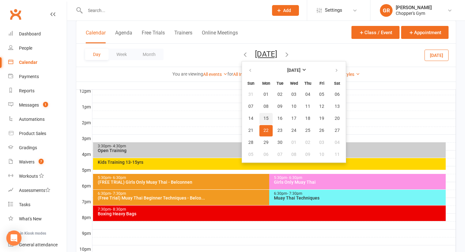
click at [264, 117] on span "15" at bounding box center [266, 118] width 5 height 5
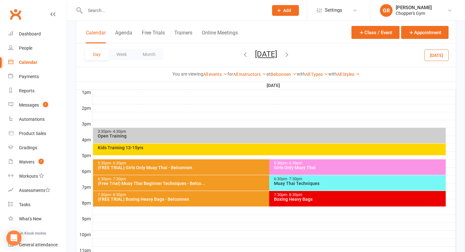
scroll to position [253, 0]
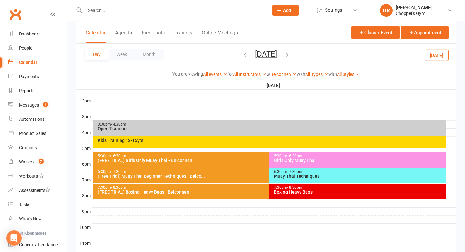
click at [230, 143] on div "Kids Training 13-15yrs" at bounding box center [269, 142] width 353 height 12
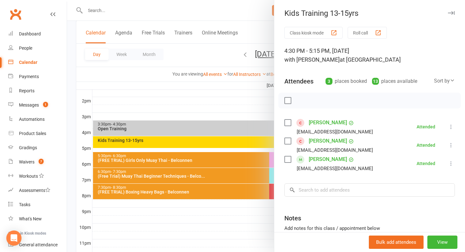
click at [325, 142] on link "[PERSON_NAME]" at bounding box center [328, 141] width 38 height 10
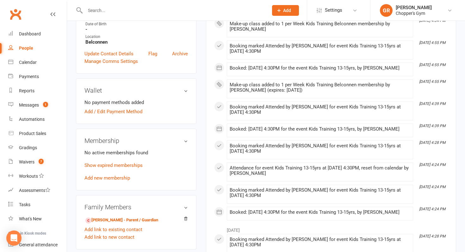
scroll to position [160, 0]
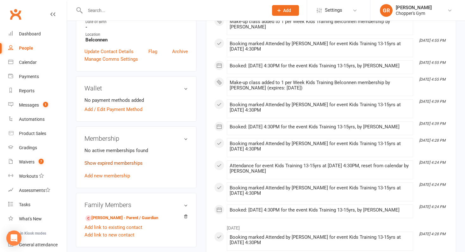
click at [126, 160] on link "Show expired memberships" at bounding box center [113, 163] width 58 height 6
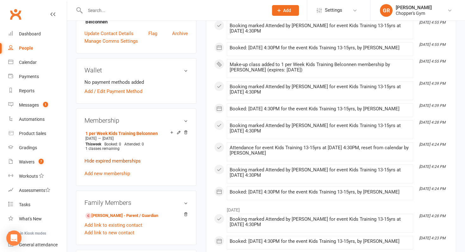
scroll to position [178, 0]
click at [123, 171] on link "Add new membership" at bounding box center [107, 174] width 46 height 6
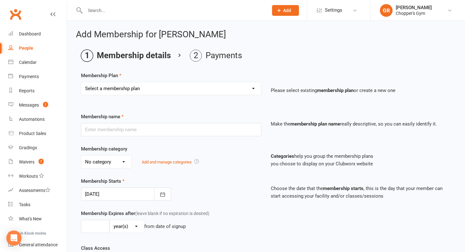
click at [153, 84] on select "Select a membership plan Create new Membership Plan Staff Membership Ongoing Un…" at bounding box center [171, 88] width 180 height 13
select select "7"
click at [81, 82] on select "Select a membership plan Create new Membership Plan Staff Membership Ongoing Un…" at bounding box center [171, 88] width 180 height 13
type input "Unlimited Kids Training"
select select "2"
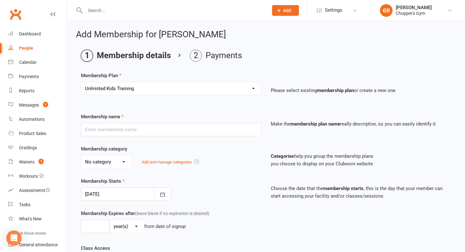
type input "10"
select select "1"
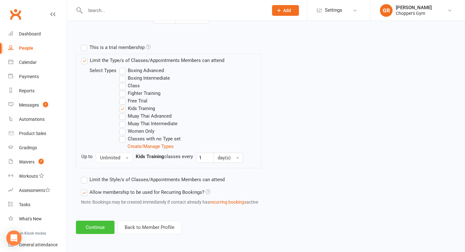
click at [97, 223] on button "Continue" at bounding box center [95, 227] width 39 height 13
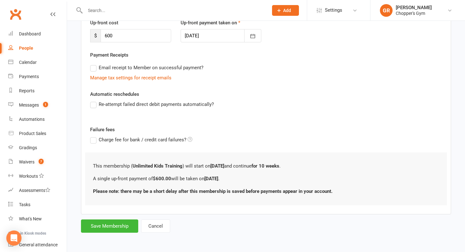
scroll to position [0, 0]
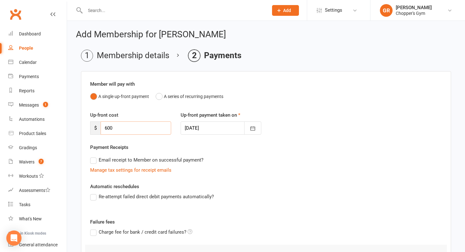
click at [122, 128] on input "600" at bounding box center [136, 128] width 71 height 13
type input "6"
type input "500"
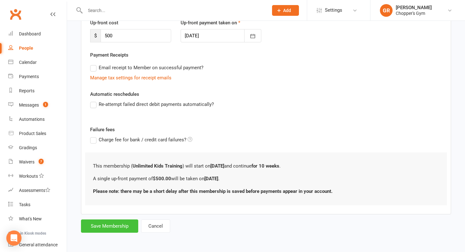
click at [104, 228] on button "Save Membership" at bounding box center [109, 226] width 57 height 13
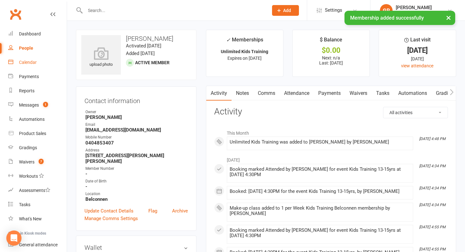
click at [41, 60] on link "Calendar" at bounding box center [37, 62] width 59 height 14
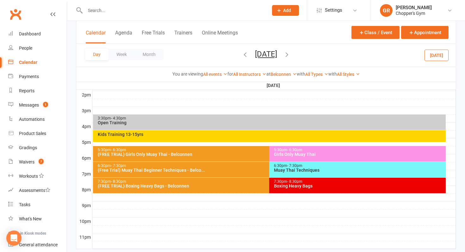
scroll to position [274, 0]
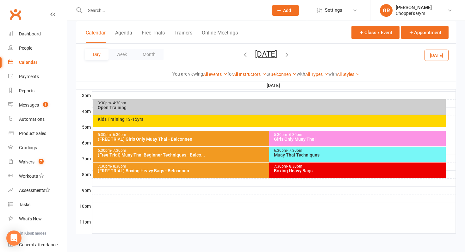
click at [271, 117] on div "Kids Training 13-15yrs" at bounding box center [270, 119] width 347 height 4
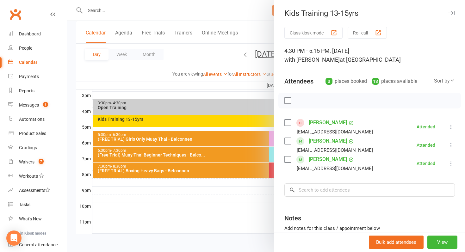
click at [211, 74] on div at bounding box center [266, 126] width 398 height 252
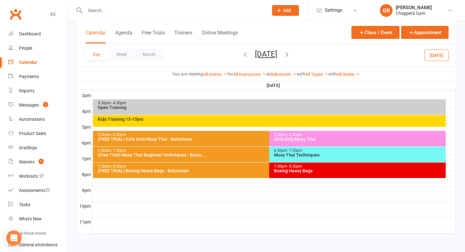
click at [437, 57] on button "[DATE]" at bounding box center [437, 54] width 24 height 11
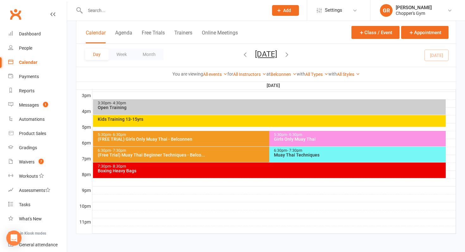
click at [303, 121] on div "Kids Training 13-15yrs" at bounding box center [270, 119] width 347 height 4
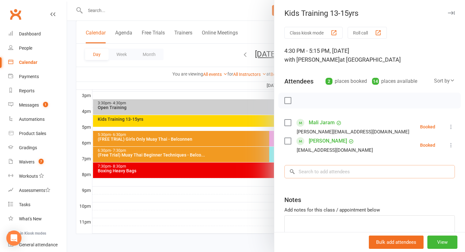
click at [402, 172] on input "search" at bounding box center [370, 171] width 171 height 13
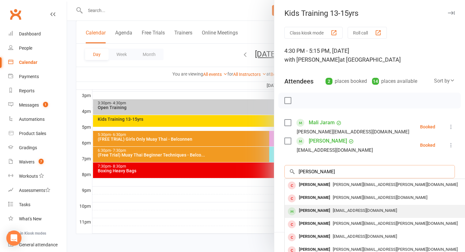
type input "[PERSON_NAME]"
click at [392, 208] on div "[EMAIL_ADDRESS][DOMAIN_NAME]" at bounding box center [379, 210] width 184 height 9
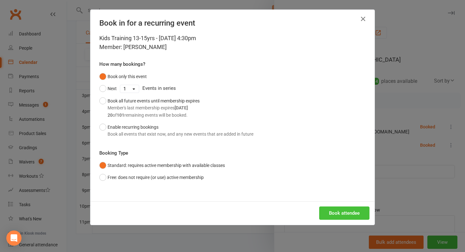
click at [353, 211] on button "Book attendee" at bounding box center [344, 213] width 50 height 13
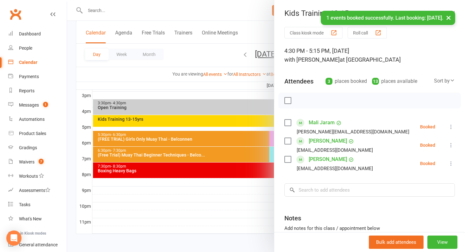
click at [448, 123] on button at bounding box center [451, 127] width 8 height 8
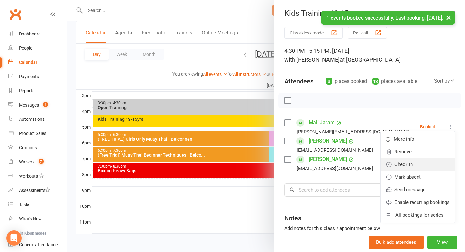
click at [434, 167] on link "Check in" at bounding box center [418, 164] width 74 height 13
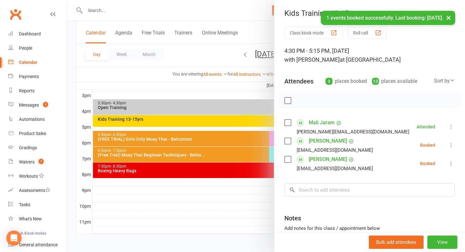
click at [451, 145] on icon at bounding box center [451, 145] width 6 height 6
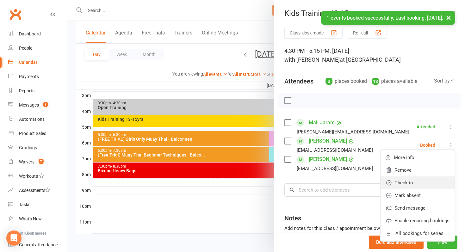
click at [433, 179] on link "Check in" at bounding box center [418, 183] width 74 height 13
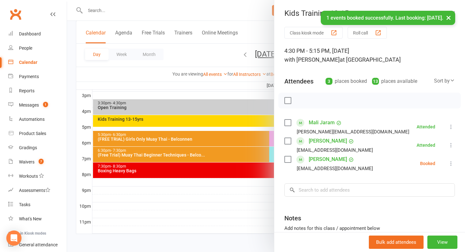
click at [452, 163] on icon at bounding box center [451, 163] width 6 height 6
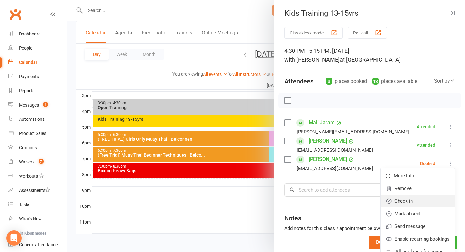
click at [434, 201] on link "Check in" at bounding box center [418, 201] width 74 height 13
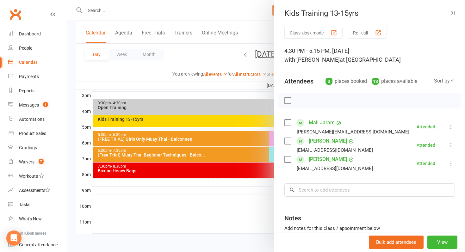
click at [128, 231] on div at bounding box center [266, 126] width 398 height 252
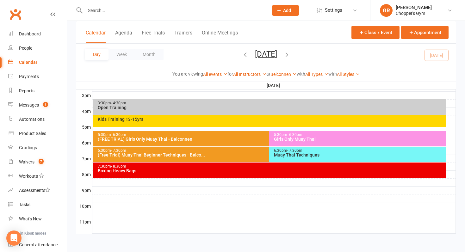
click at [184, 140] on div "(FREE TRIAL) Girls Only Muay Thai - Belconnen" at bounding box center [267, 139] width 341 height 4
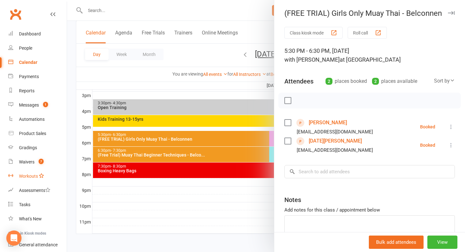
click at [44, 170] on link "Workouts" at bounding box center [37, 176] width 59 height 14
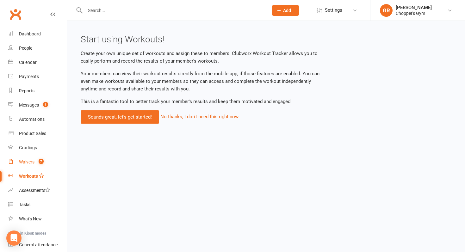
click at [43, 161] on span "7" at bounding box center [41, 161] width 5 height 5
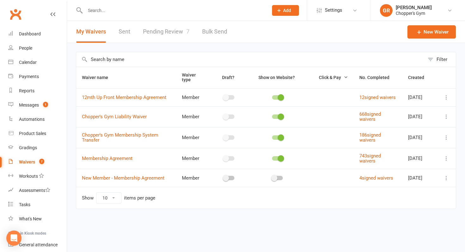
click at [150, 27] on link "Pending Review 7" at bounding box center [166, 32] width 47 height 22
select select "50"
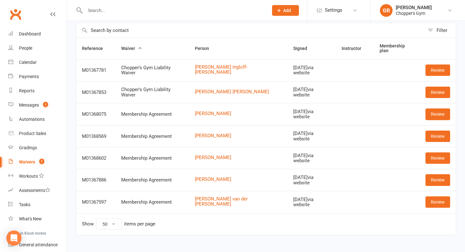
scroll to position [39, 0]
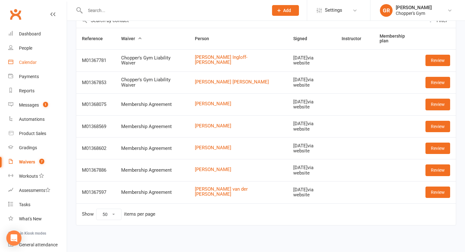
click at [45, 60] on link "Calendar" at bounding box center [37, 62] width 59 height 14
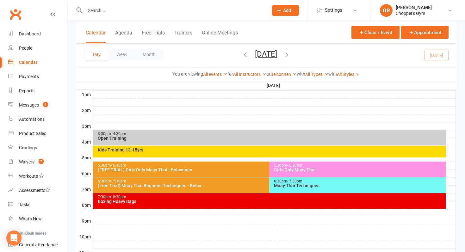
scroll to position [244, 0]
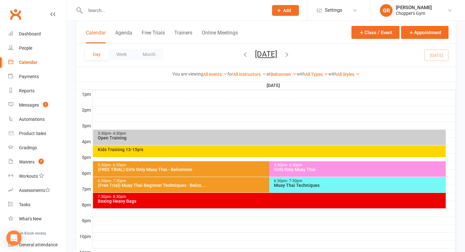
click at [247, 188] on div "6:30pm - 7:30pm (Free Trial) Muay Thai Beginner Techniques - Belco..." at bounding box center [266, 185] width 347 height 16
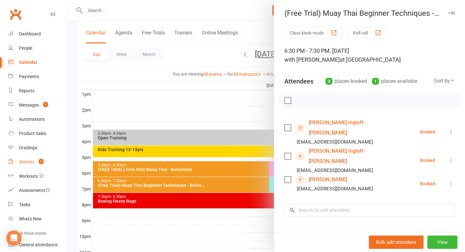
click at [34, 159] on link "Waivers 7" at bounding box center [37, 162] width 59 height 14
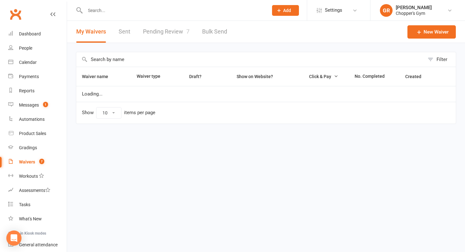
click at [34, 159] on link "Waivers 7" at bounding box center [37, 162] width 59 height 14
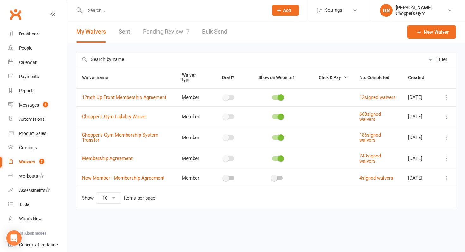
click at [161, 35] on link "Pending Review 7" at bounding box center [166, 32] width 47 height 22
select select "50"
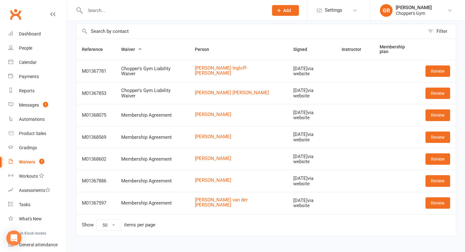
scroll to position [29, 0]
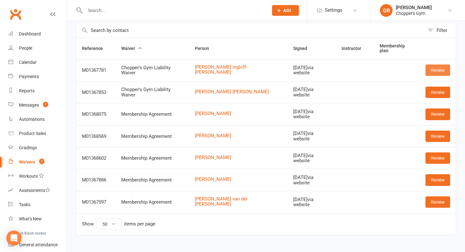
click at [432, 69] on link "Review" at bounding box center [438, 70] width 25 height 11
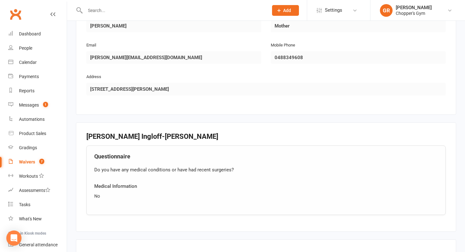
scroll to position [428, 0]
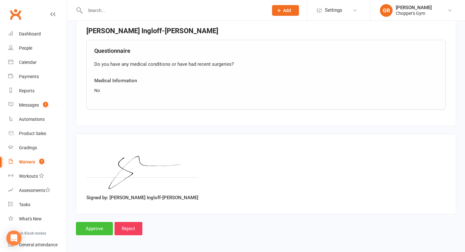
click at [92, 230] on input "Approve" at bounding box center [94, 228] width 37 height 13
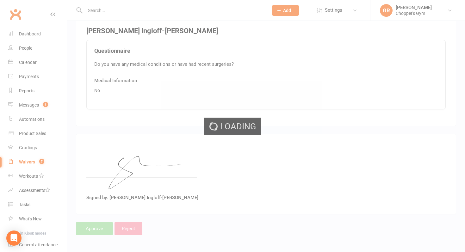
select select "50"
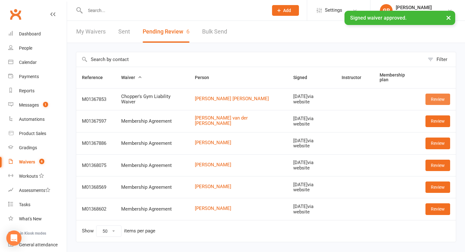
click at [443, 99] on link "Review" at bounding box center [438, 99] width 25 height 11
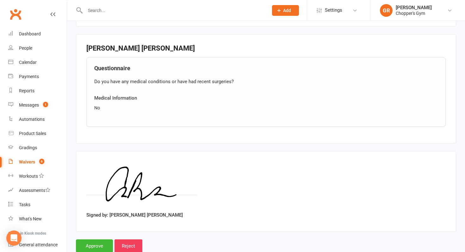
scroll to position [418, 0]
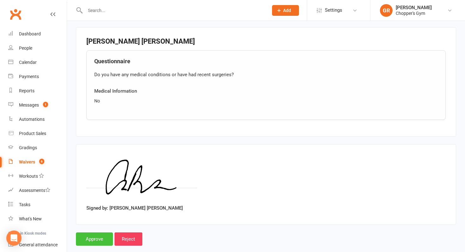
click at [88, 243] on input "Approve" at bounding box center [94, 239] width 37 height 13
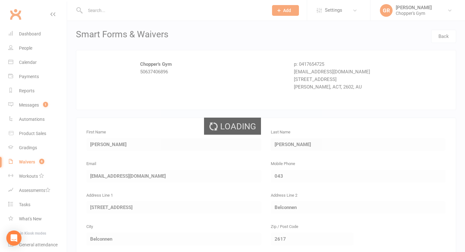
select select "50"
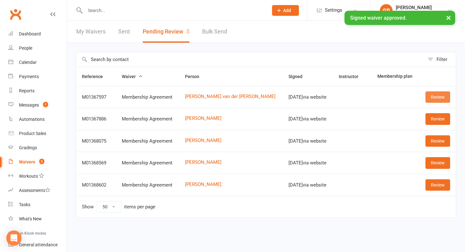
click at [431, 95] on link "Review" at bounding box center [438, 96] width 25 height 11
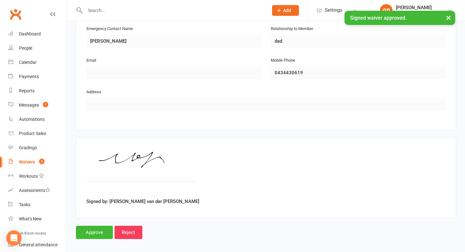
scroll to position [311, 0]
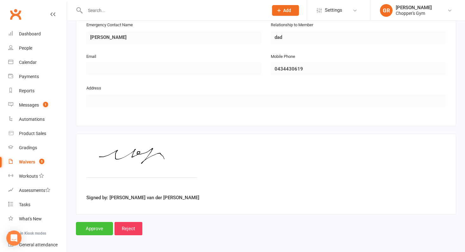
click at [84, 230] on input "Approve" at bounding box center [94, 228] width 37 height 13
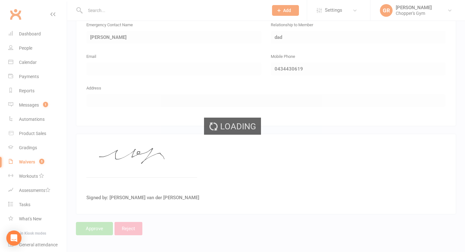
select select "50"
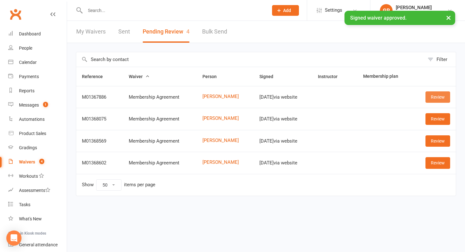
click at [435, 97] on link "Review" at bounding box center [438, 96] width 25 height 11
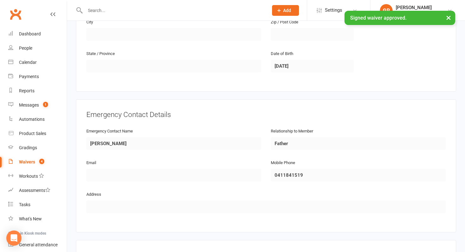
scroll to position [311, 0]
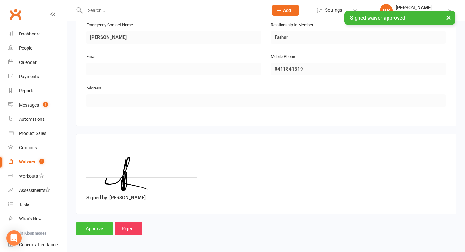
click at [92, 230] on input "Approve" at bounding box center [94, 228] width 37 height 13
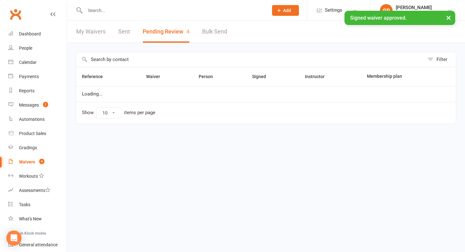
select select "50"
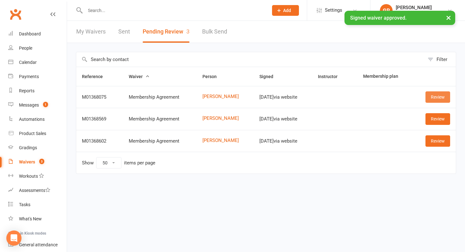
click at [433, 98] on link "Review" at bounding box center [438, 96] width 25 height 11
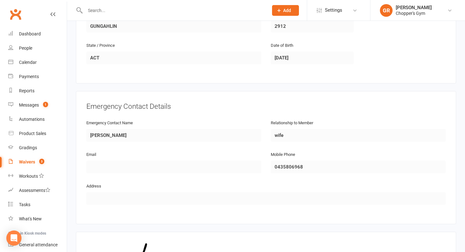
scroll to position [311, 0]
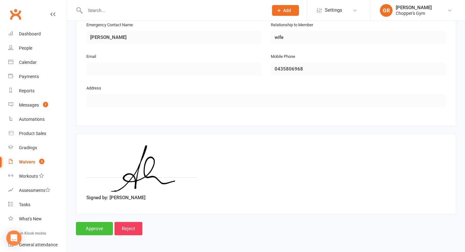
click at [83, 225] on input "Approve" at bounding box center [94, 228] width 37 height 13
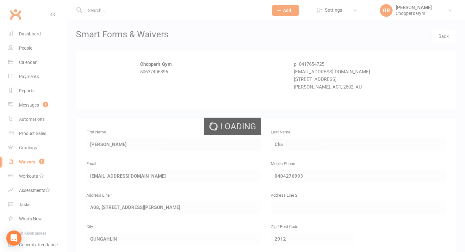
select select "50"
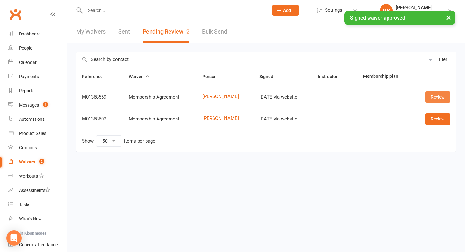
click at [441, 100] on link "Review" at bounding box center [438, 96] width 25 height 11
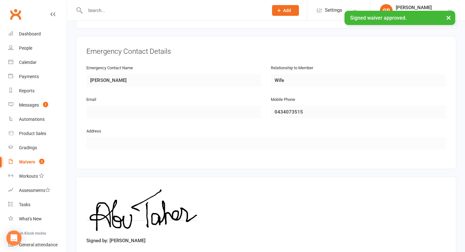
scroll to position [311, 0]
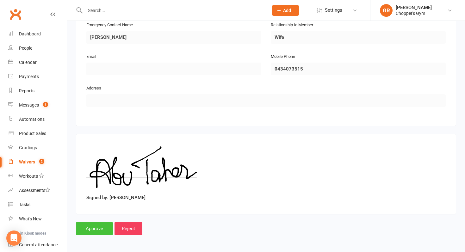
click at [99, 229] on input "Approve" at bounding box center [94, 228] width 37 height 13
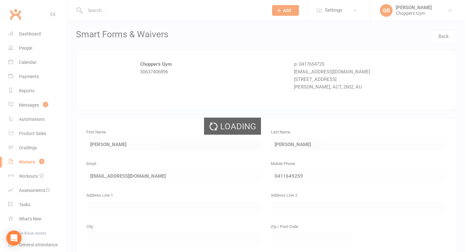
select select "50"
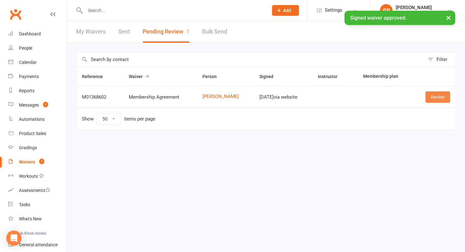
click at [441, 96] on link "Review" at bounding box center [438, 96] width 25 height 11
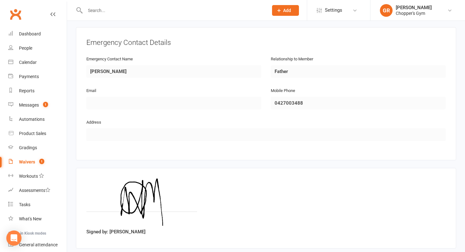
scroll to position [311, 0]
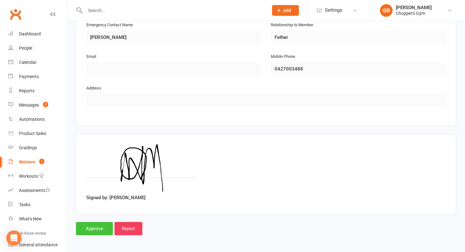
click at [87, 225] on input "Approve" at bounding box center [94, 228] width 37 height 13
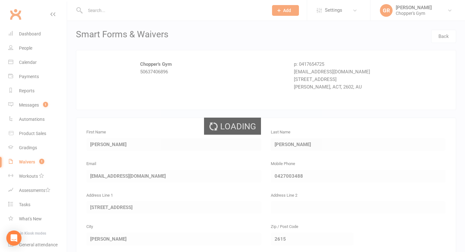
select select "50"
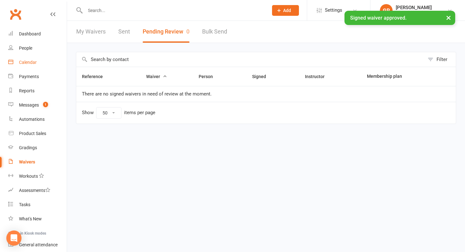
click at [33, 66] on link "Calendar" at bounding box center [37, 62] width 59 height 14
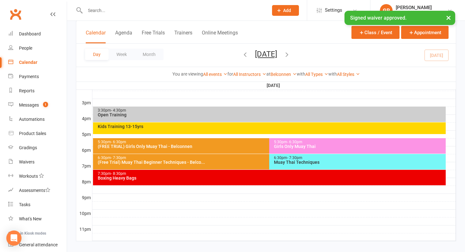
scroll to position [270, 0]
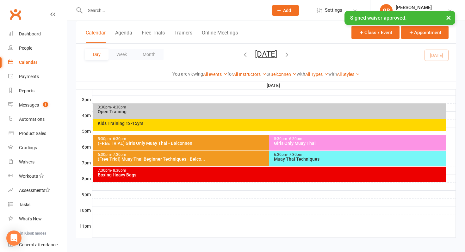
click at [235, 163] on div "6:30pm - 7:30pm (Free Trial) Muay Thai Beginner Techniques - Belco..." at bounding box center [266, 159] width 347 height 16
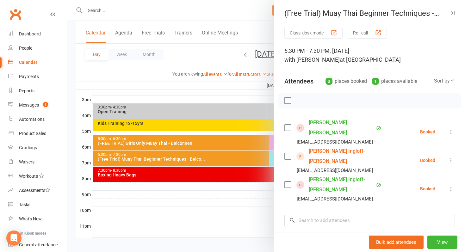
click at [240, 144] on div at bounding box center [266, 126] width 398 height 252
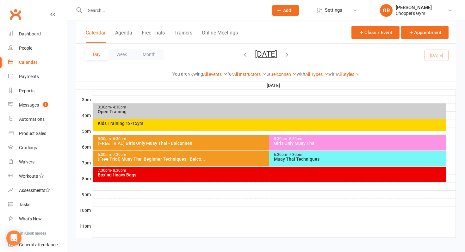
click at [240, 144] on div "(FREE TRIAL) Girls Only Muay Thai - Belconnen" at bounding box center [267, 143] width 341 height 4
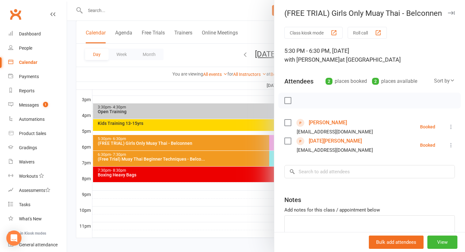
click at [240, 144] on div at bounding box center [266, 126] width 398 height 252
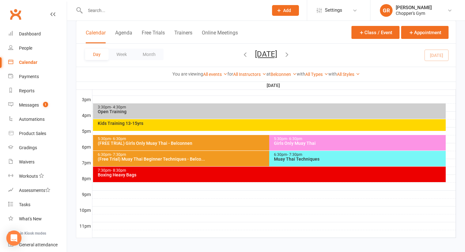
click at [314, 143] on div "Girls Only Muay Thai" at bounding box center [359, 143] width 171 height 4
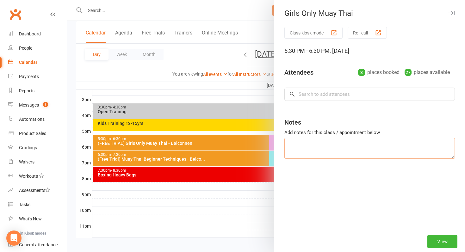
click at [314, 143] on div "Class kiosk mode Roll call 5:30 PM - 6:30 PM, Monday, October, 13, 2025 Attende…" at bounding box center [369, 129] width 191 height 204
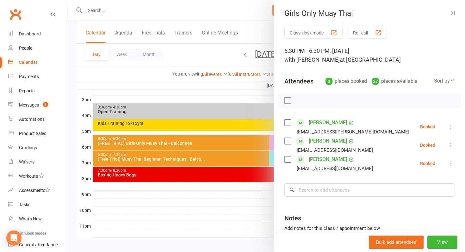
click at [262, 148] on div at bounding box center [266, 126] width 398 height 252
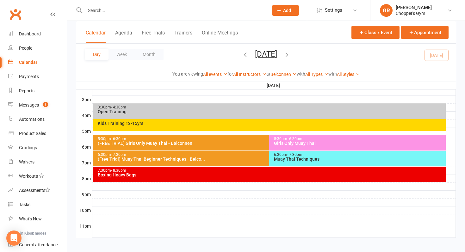
click at [303, 160] on div "Muay Thai Techniques" at bounding box center [359, 159] width 171 height 4
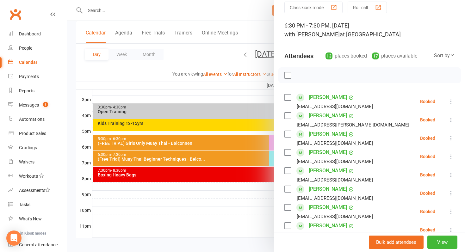
scroll to position [28, 0]
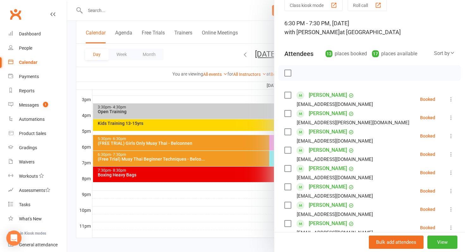
click at [445, 56] on div "Sort by" at bounding box center [444, 53] width 21 height 8
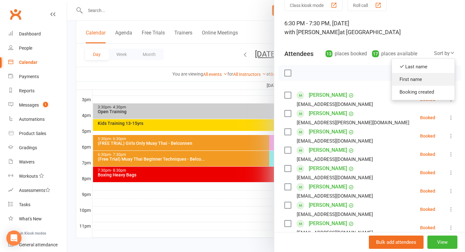
click at [429, 81] on link "First name" at bounding box center [423, 79] width 63 height 13
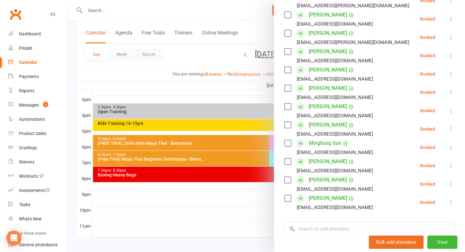
scroll to position [146, 0]
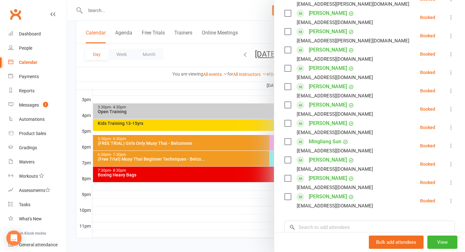
click at [236, 186] on div at bounding box center [266, 126] width 398 height 252
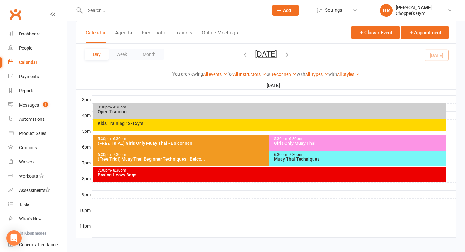
click at [242, 172] on div "7:30pm - 8:30pm" at bounding box center [270, 171] width 347 height 4
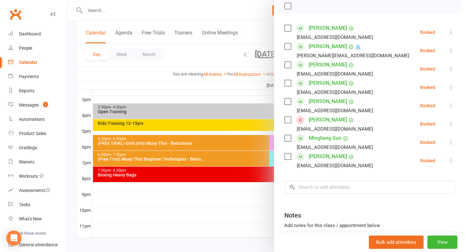
scroll to position [103, 0]
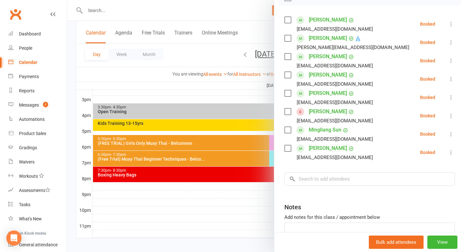
click at [232, 213] on div at bounding box center [266, 126] width 398 height 252
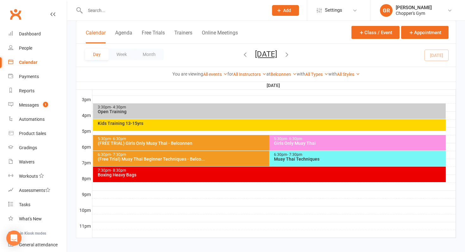
click at [243, 138] on div "5:30pm - 6:30pm" at bounding box center [267, 139] width 341 height 4
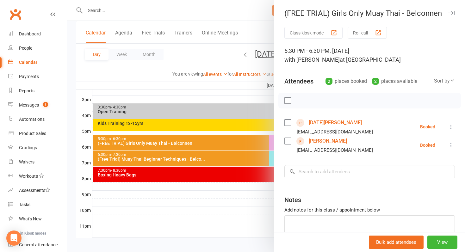
click at [227, 169] on div at bounding box center [266, 126] width 398 height 252
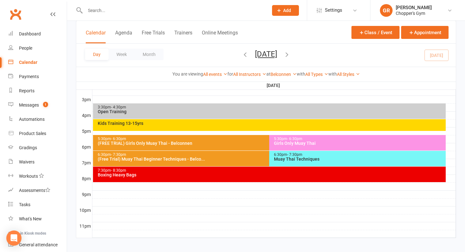
click at [321, 140] on div "5:30pm - 6:30pm" at bounding box center [359, 139] width 171 height 4
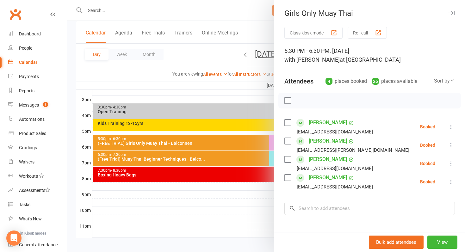
click at [198, 145] on div at bounding box center [266, 126] width 398 height 252
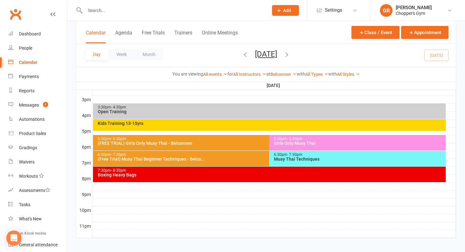
click at [198, 145] on div "(FREE TRIAL) Girls Only Muay Thai - Belconnen" at bounding box center [267, 143] width 341 height 4
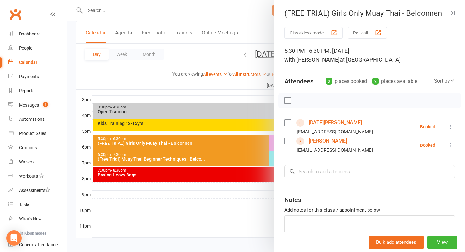
click at [280, 152] on div "Class kiosk mode Roll call 5:30 PM - 6:30 PM, Monday, October, 13, 2025 with Ti…" at bounding box center [369, 147] width 191 height 241
click at [238, 144] on div at bounding box center [266, 126] width 398 height 252
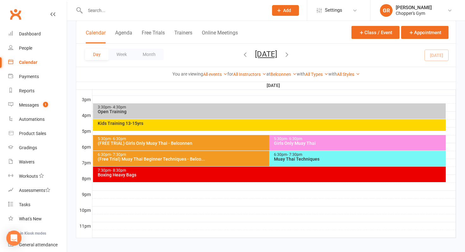
click at [278, 141] on div "Girls Only Muay Thai" at bounding box center [359, 143] width 171 height 4
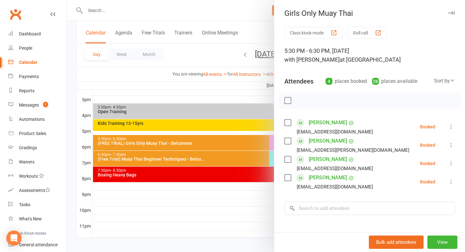
click at [251, 140] on div at bounding box center [266, 126] width 398 height 252
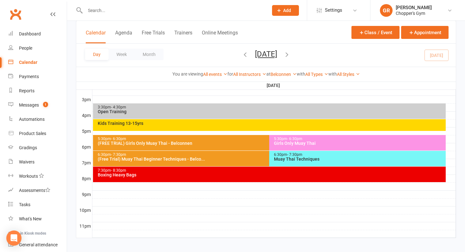
click at [251, 140] on div "5:30pm - 6:30pm" at bounding box center [267, 139] width 341 height 4
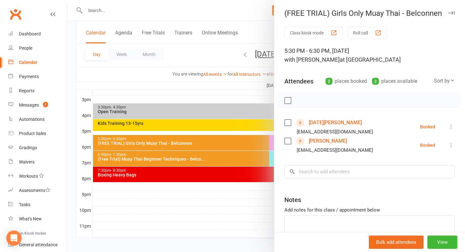
click at [220, 167] on div at bounding box center [266, 126] width 398 height 252
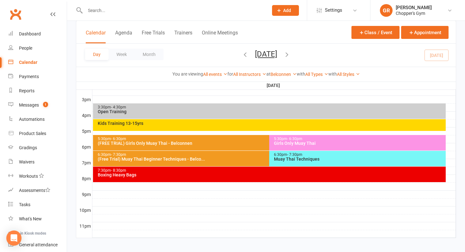
click at [283, 141] on div "Girls Only Muay Thai" at bounding box center [359, 143] width 171 height 4
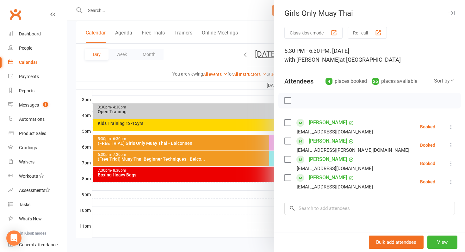
click at [450, 162] on icon at bounding box center [451, 163] width 6 height 6
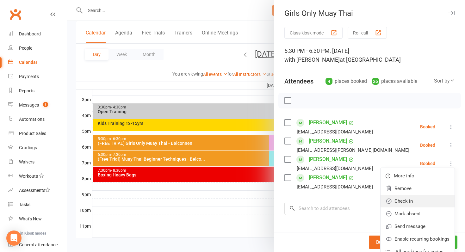
click at [423, 203] on link "Check in" at bounding box center [418, 201] width 74 height 13
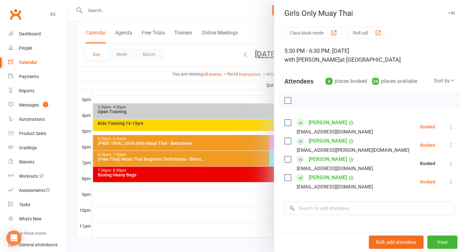
click at [450, 182] on icon at bounding box center [451, 182] width 6 height 6
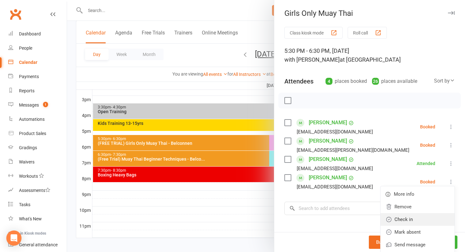
click at [426, 218] on link "Check in" at bounding box center [418, 219] width 74 height 13
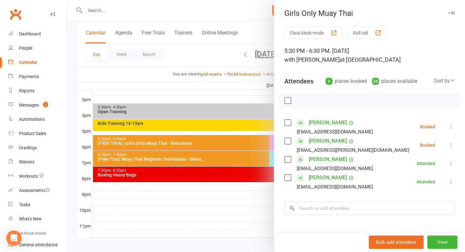
click at [450, 145] on icon at bounding box center [451, 145] width 6 height 6
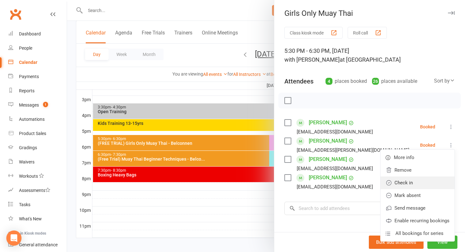
click at [425, 185] on link "Check in" at bounding box center [418, 183] width 74 height 13
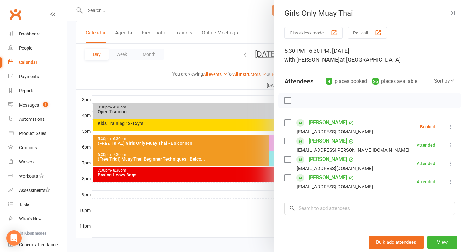
click at [450, 127] on icon at bounding box center [451, 127] width 6 height 6
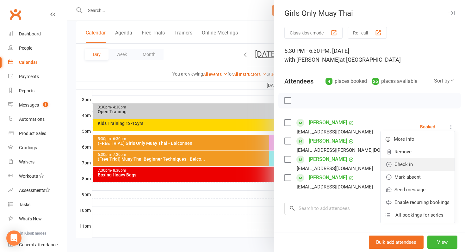
click at [427, 163] on link "Check in" at bounding box center [418, 164] width 74 height 13
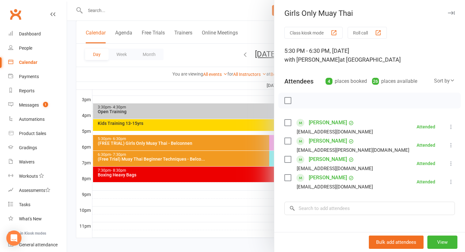
click at [334, 160] on link "[PERSON_NAME]" at bounding box center [328, 159] width 38 height 10
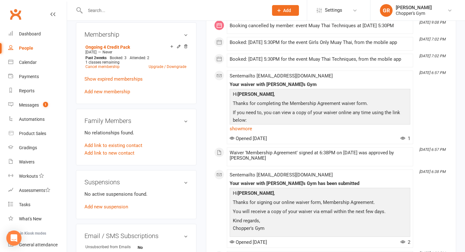
scroll to position [245, 0]
click at [126, 56] on span "Booked: 3" at bounding box center [118, 57] width 17 height 4
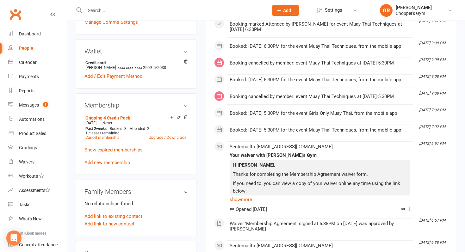
scroll to position [0, 0]
